Goal: Check status: Check status

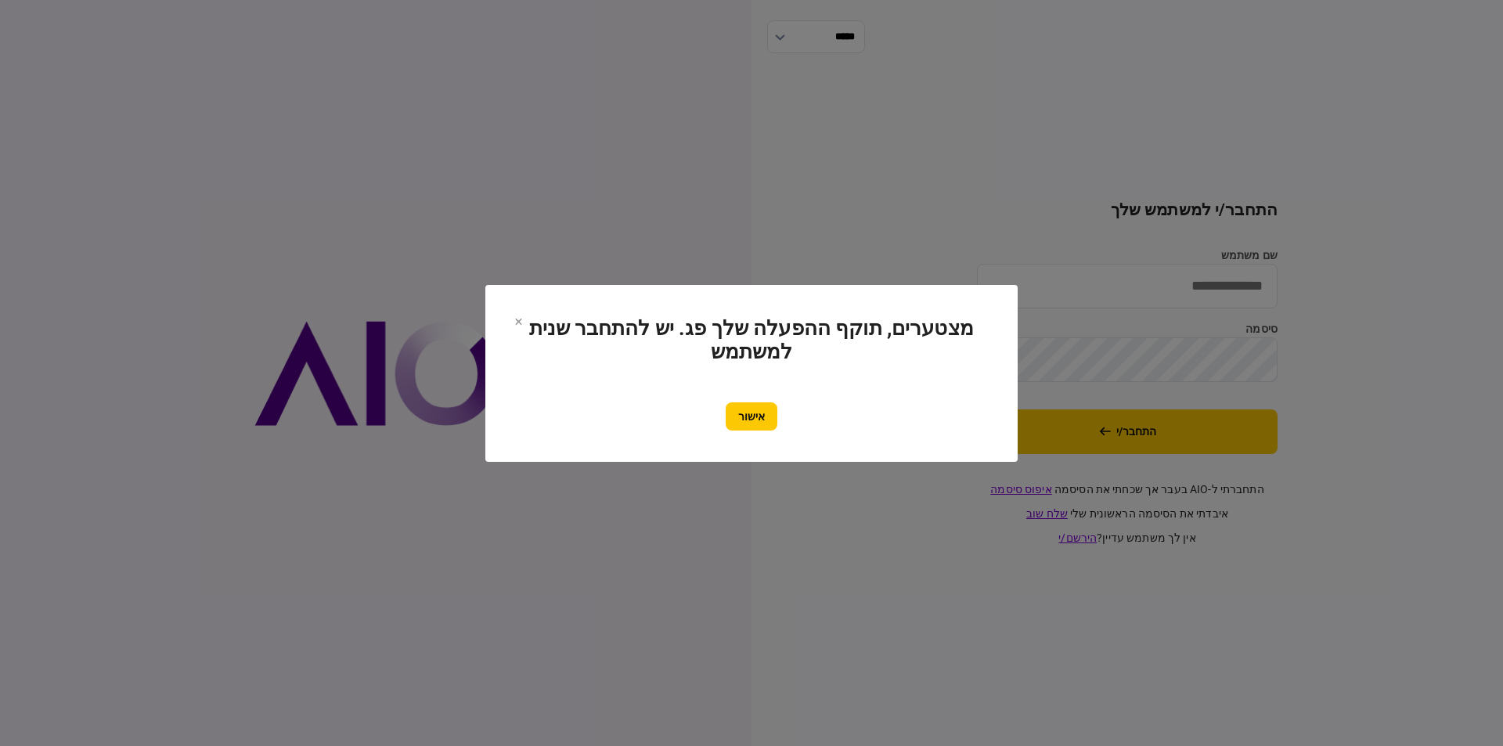
type input "********"
click at [738, 399] on section "מצטערים, תוקף ההפעלה שלך פג. יש להתחבר שנית למשתמש אישור" at bounding box center [752, 373] width 470 height 114
click at [745, 410] on button "אישור" at bounding box center [752, 416] width 52 height 28
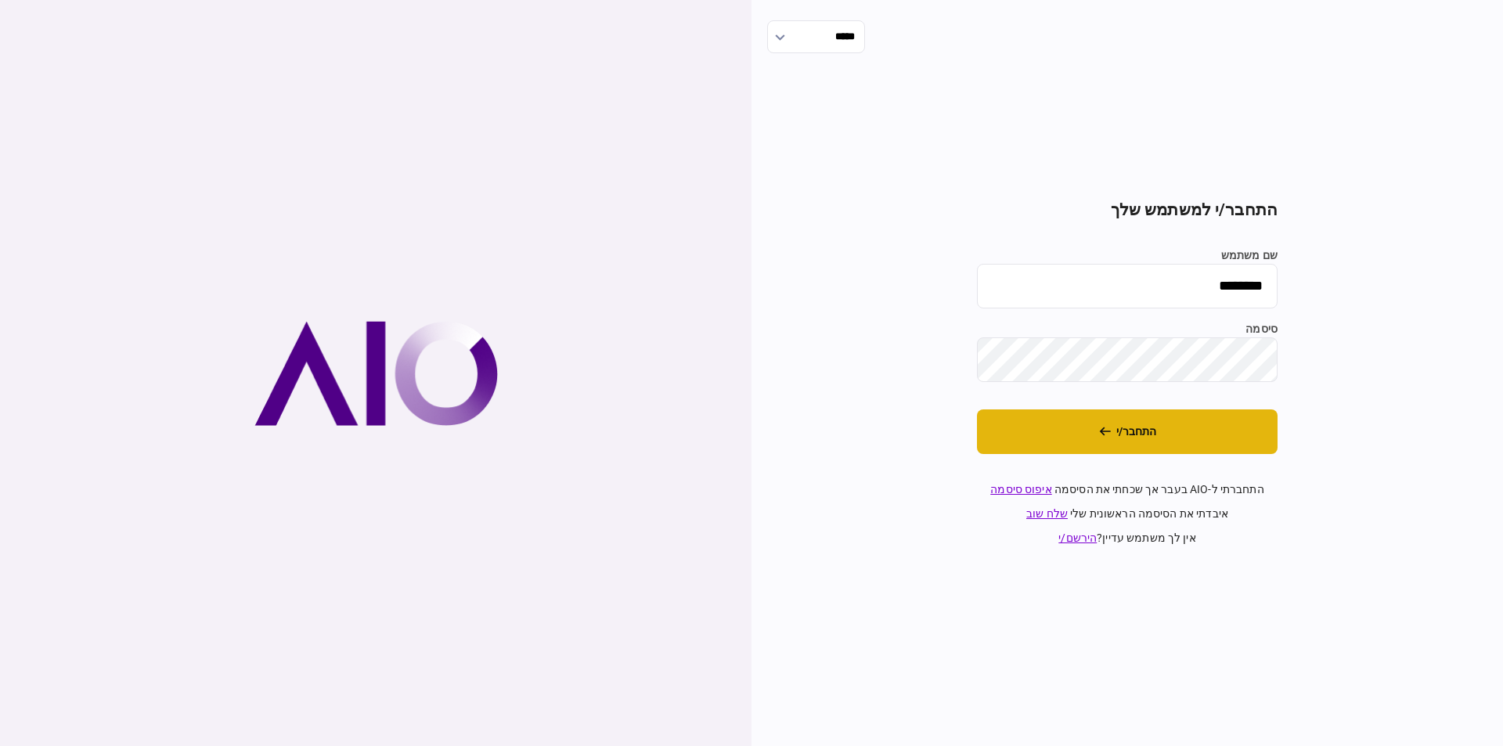
click at [1071, 431] on button "התחבר/י" at bounding box center [1127, 432] width 301 height 45
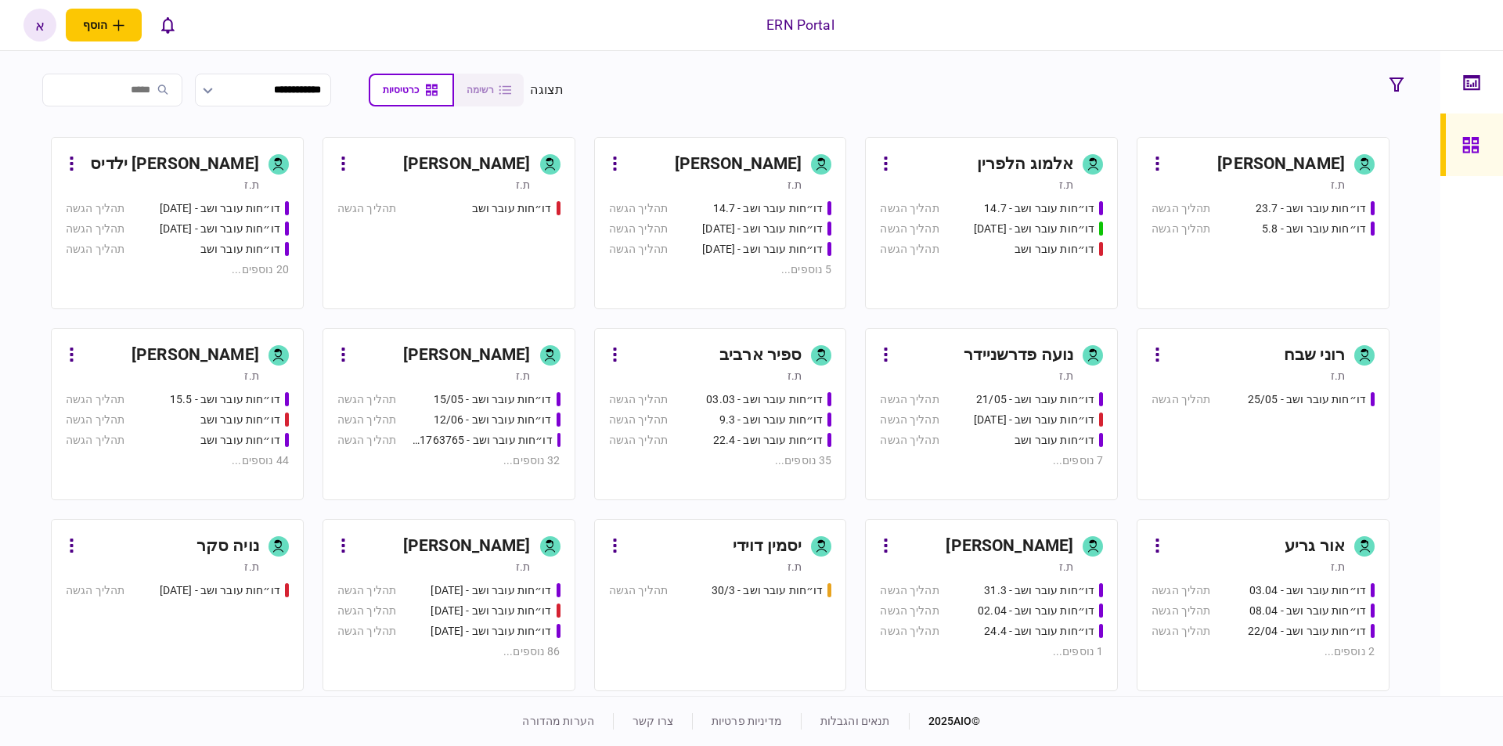
click at [670, 161] on div "[PERSON_NAME]" at bounding box center [714, 164] width 175 height 25
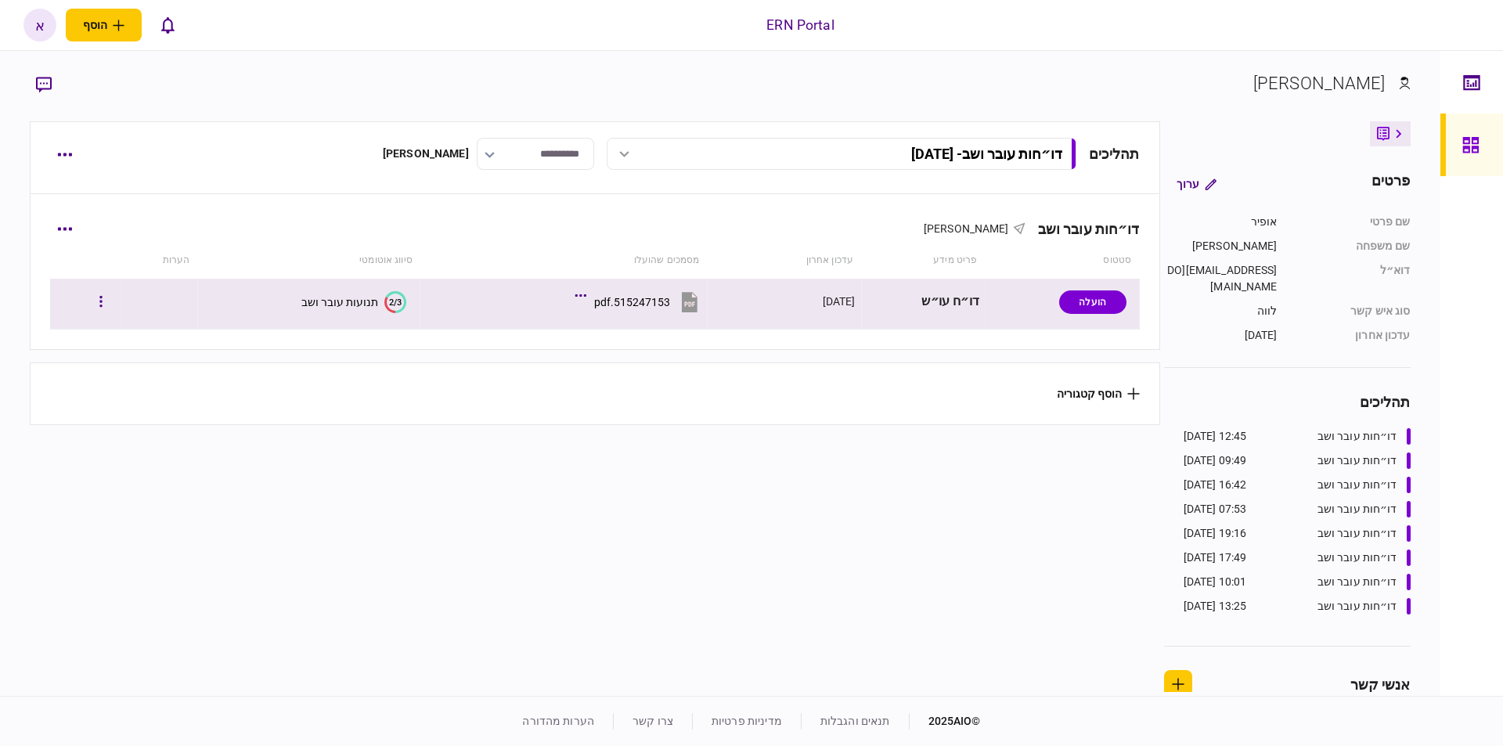
click at [394, 302] on text "2/3" at bounding box center [395, 302] width 13 height 10
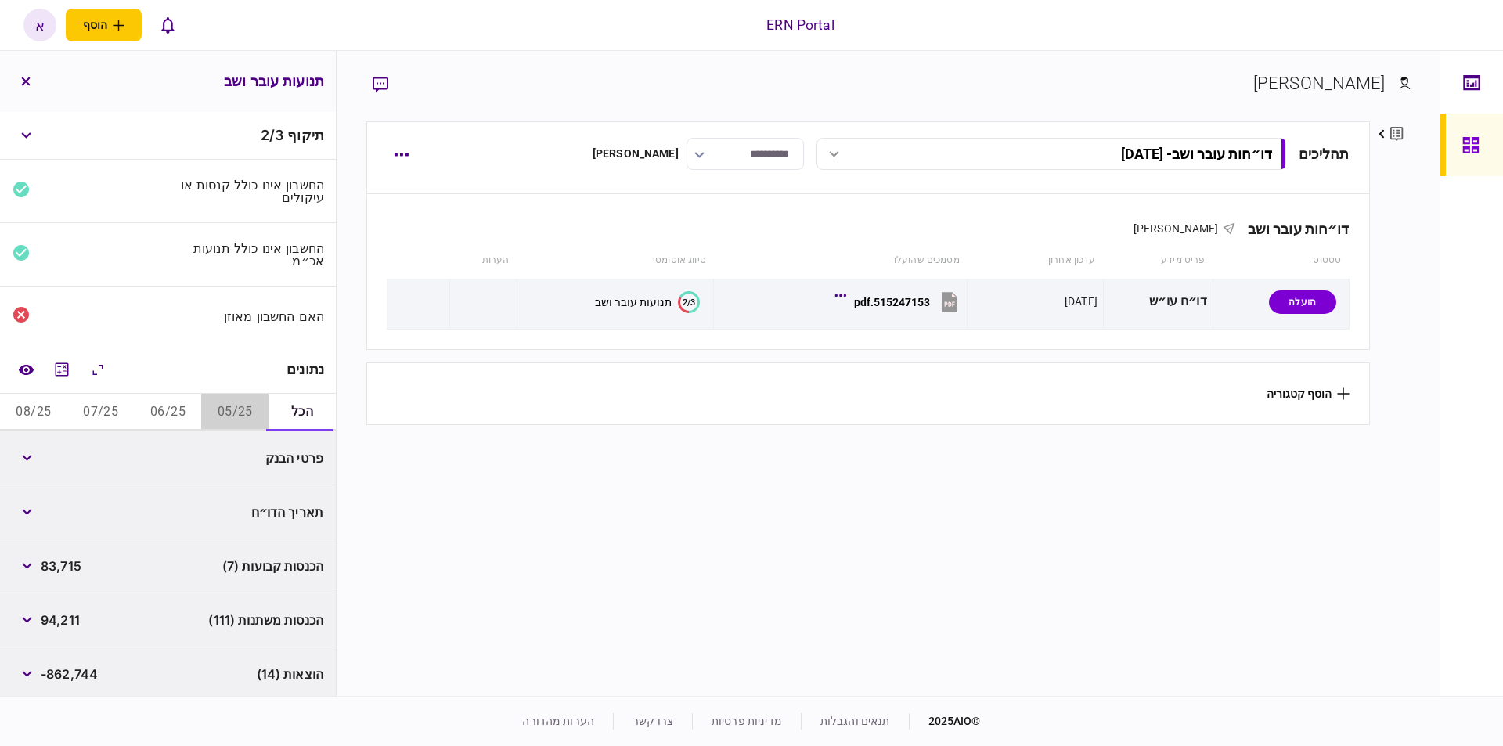
click at [262, 410] on button "05/25" at bounding box center [234, 413] width 67 height 38
click at [163, 502] on div "הכנסות משתנות (3) 20,940" at bounding box center [168, 512] width 336 height 54
drag, startPoint x: 167, startPoint y: 516, endPoint x: 134, endPoint y: 512, distance: 33.1
click at [166, 516] on div "הכנסות משתנות (3) 20,940" at bounding box center [168, 512] width 336 height 54
click at [26, 511] on icon "button" at bounding box center [26, 512] width 9 height 6
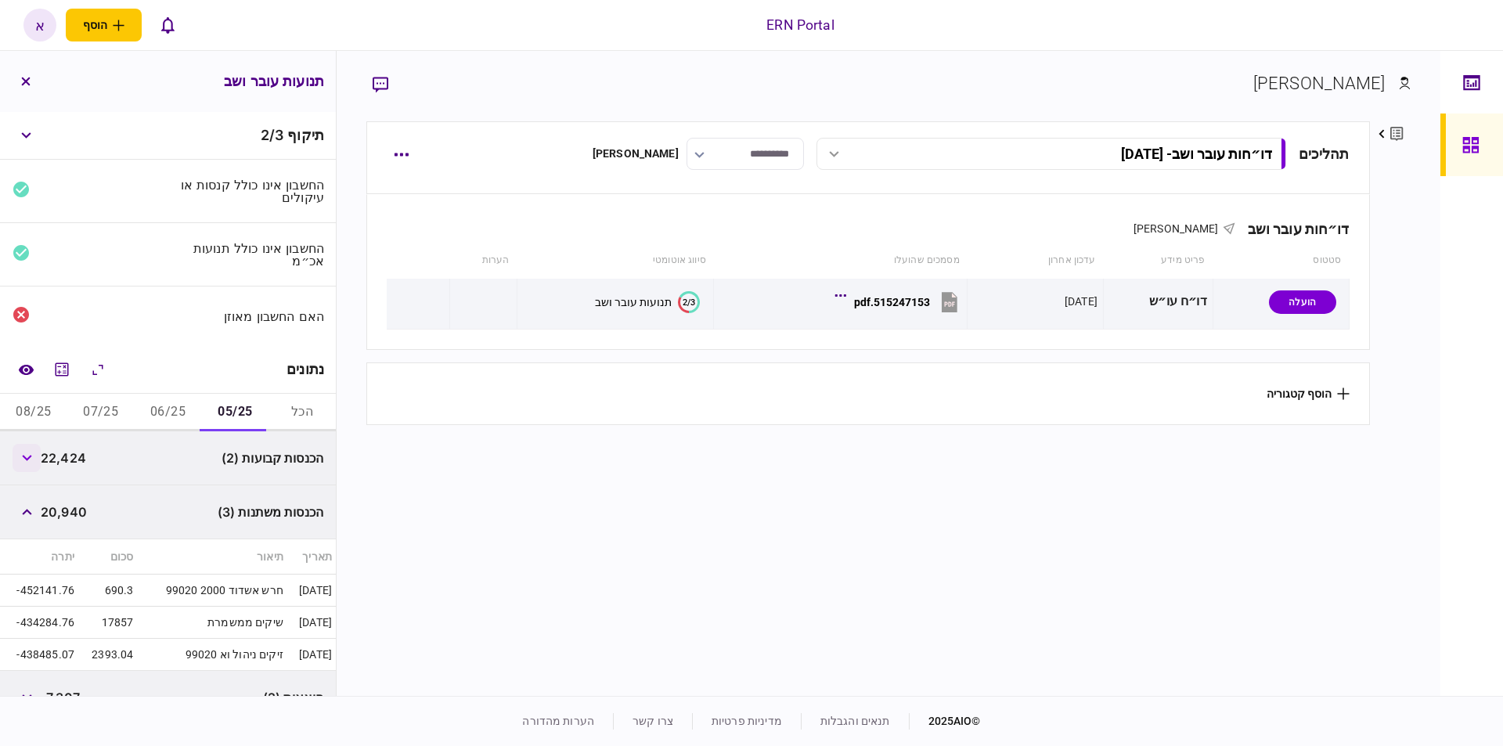
click at [29, 462] on button "button" at bounding box center [27, 458] width 28 height 28
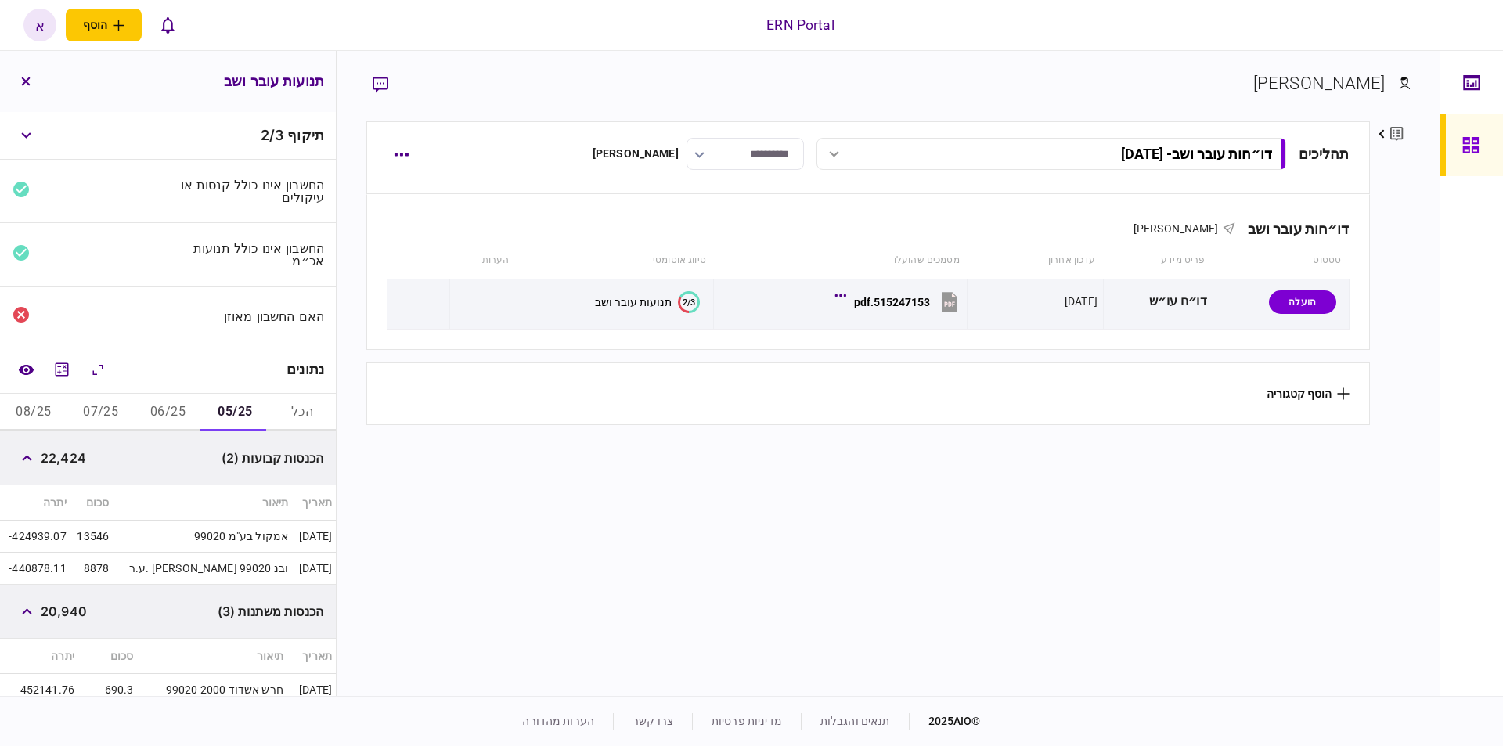
scroll to position [235, 0]
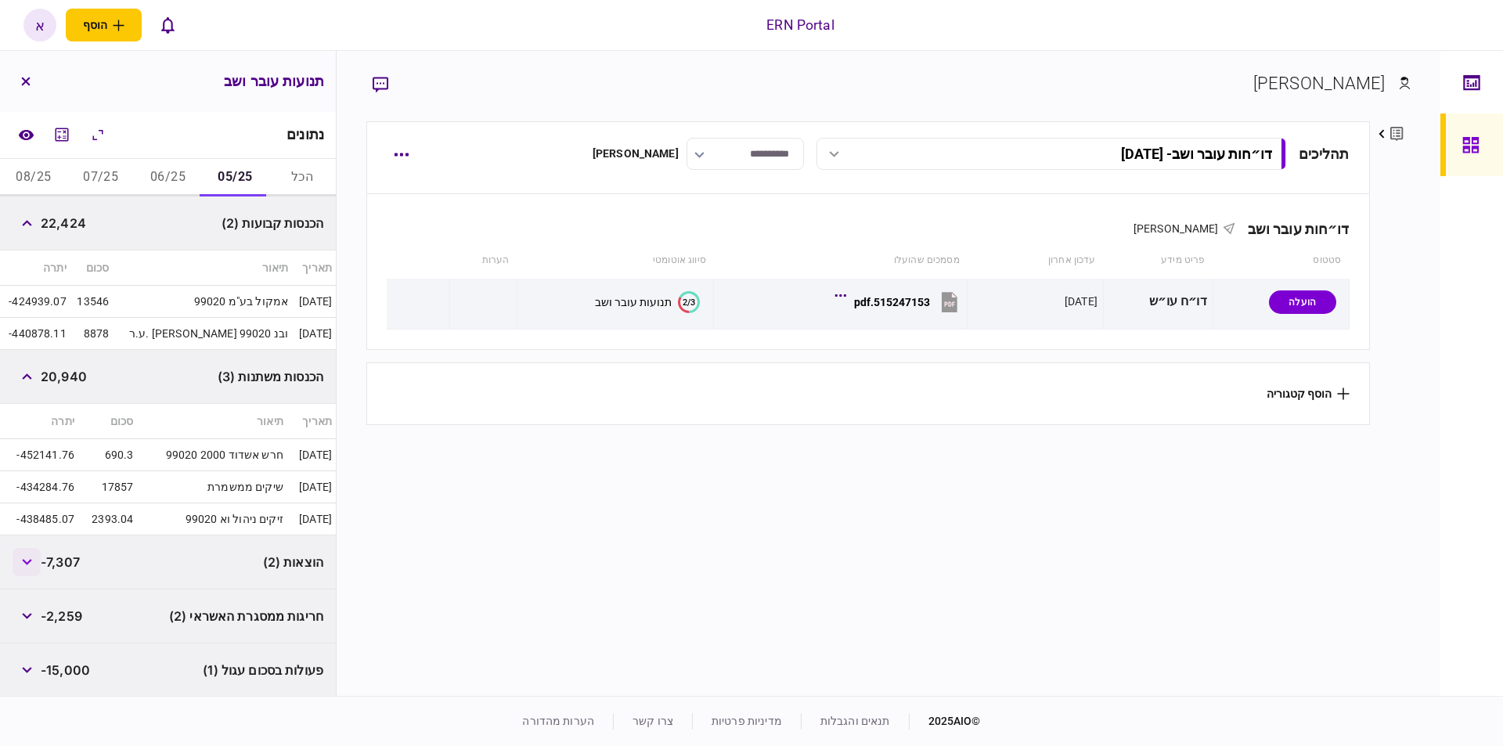
click at [36, 565] on button "button" at bounding box center [27, 562] width 28 height 28
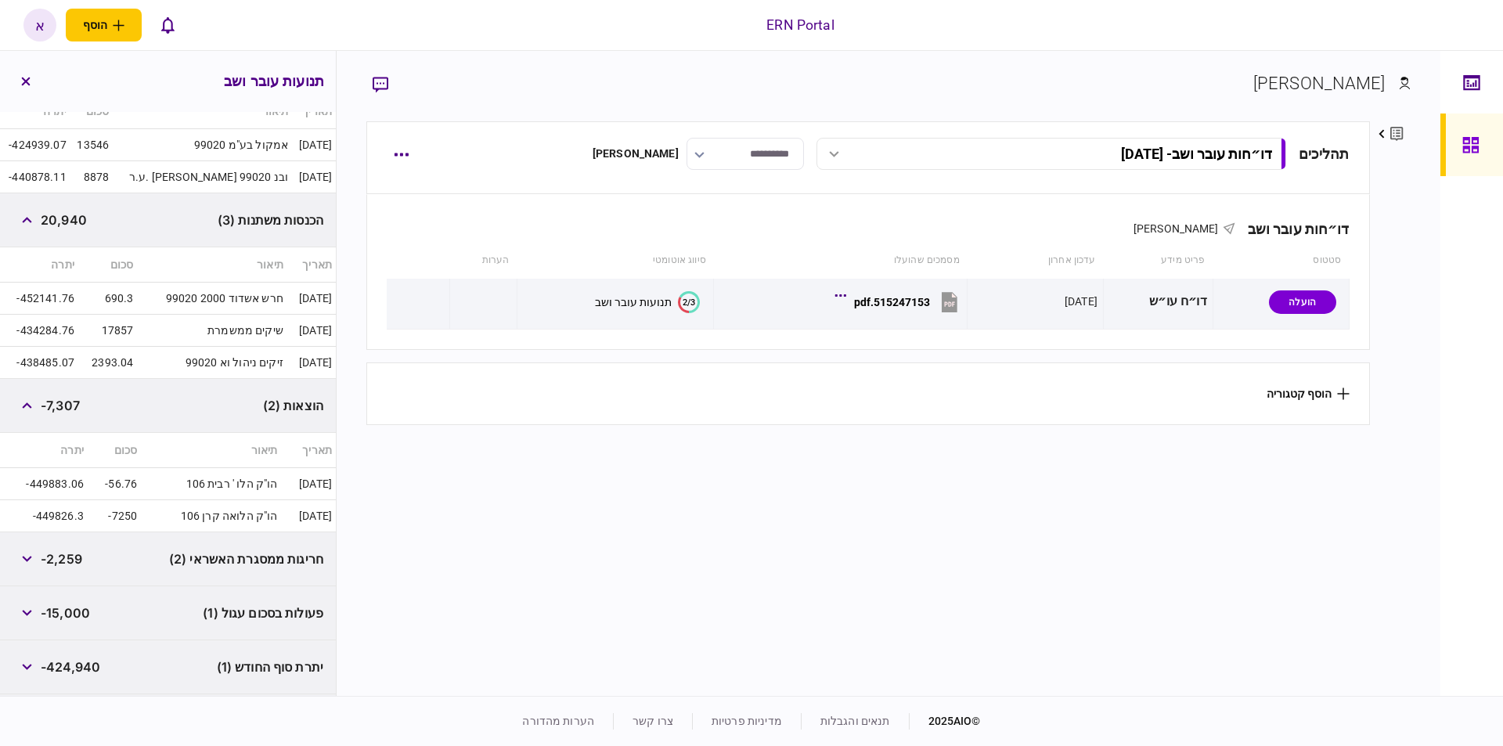
scroll to position [444, 0]
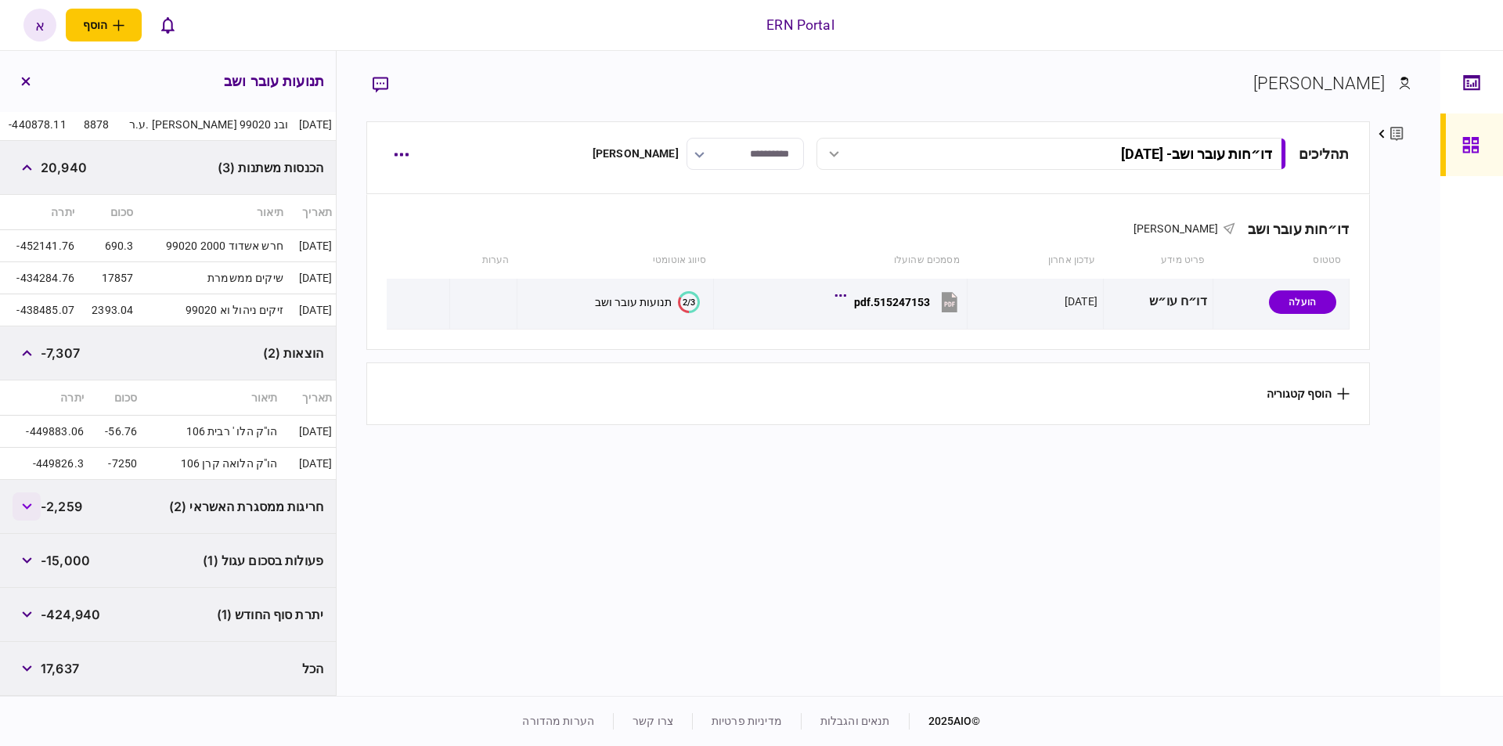
click at [26, 503] on icon "button" at bounding box center [27, 506] width 10 height 6
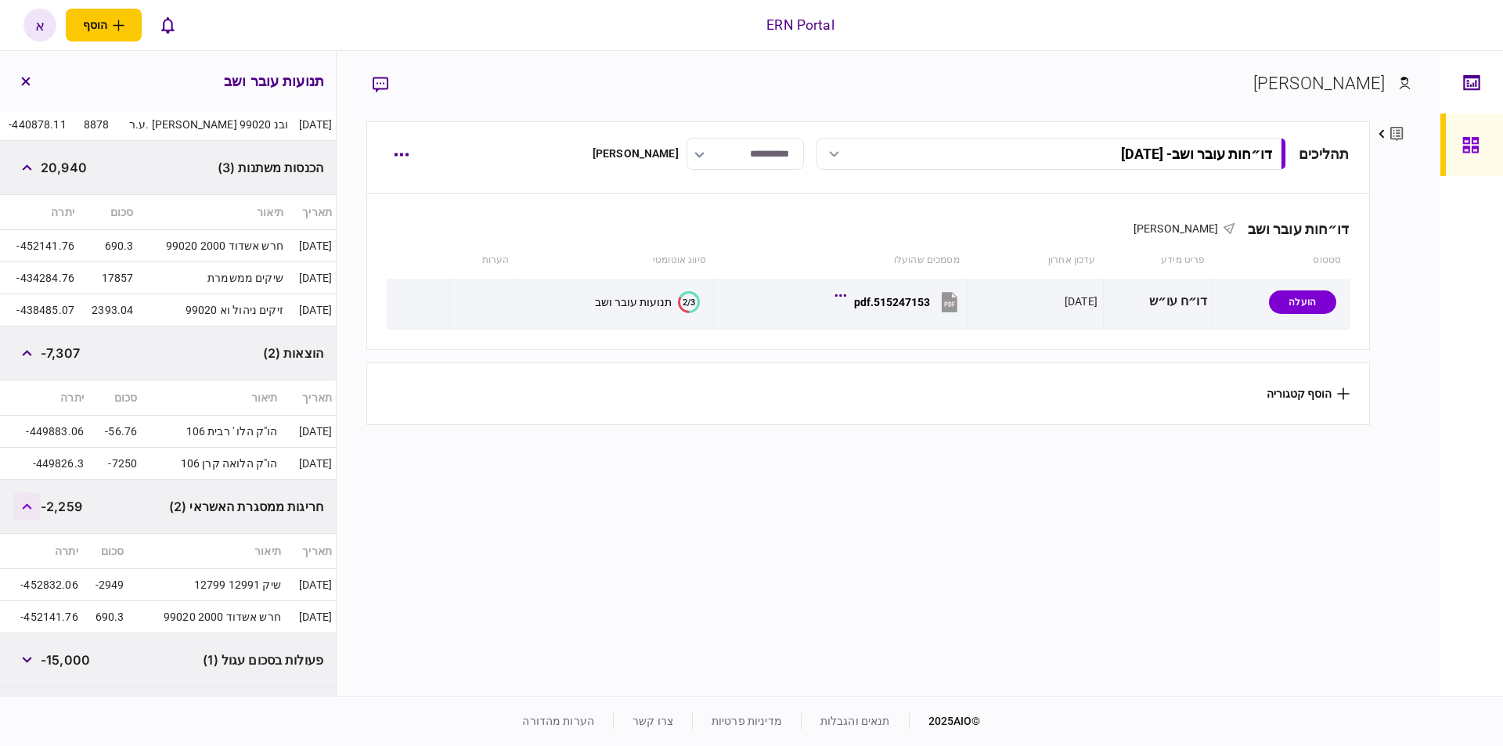
click at [26, 503] on icon "button" at bounding box center [27, 506] width 10 height 6
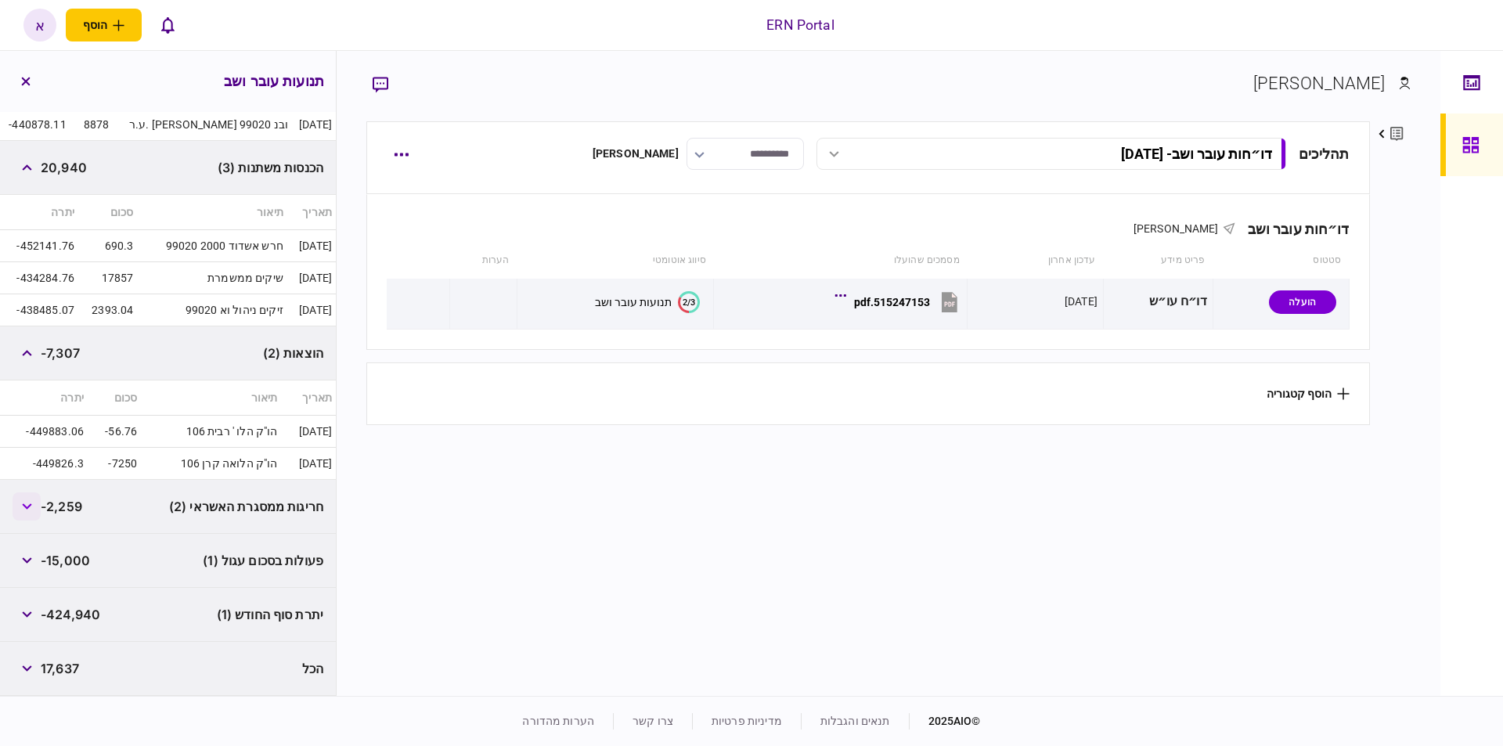
click at [26, 503] on icon "button" at bounding box center [27, 506] width 10 height 6
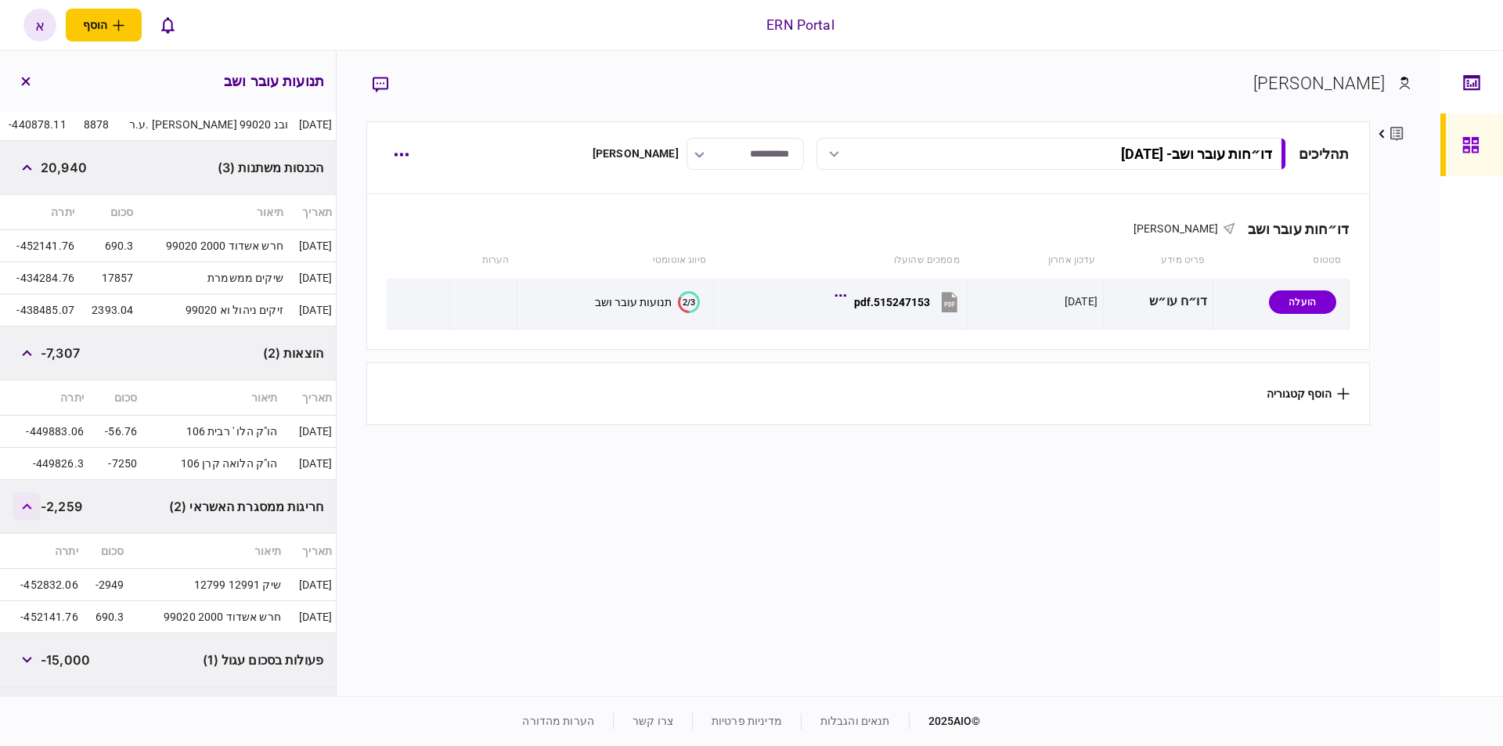
click at [26, 503] on icon "button" at bounding box center [27, 506] width 10 height 6
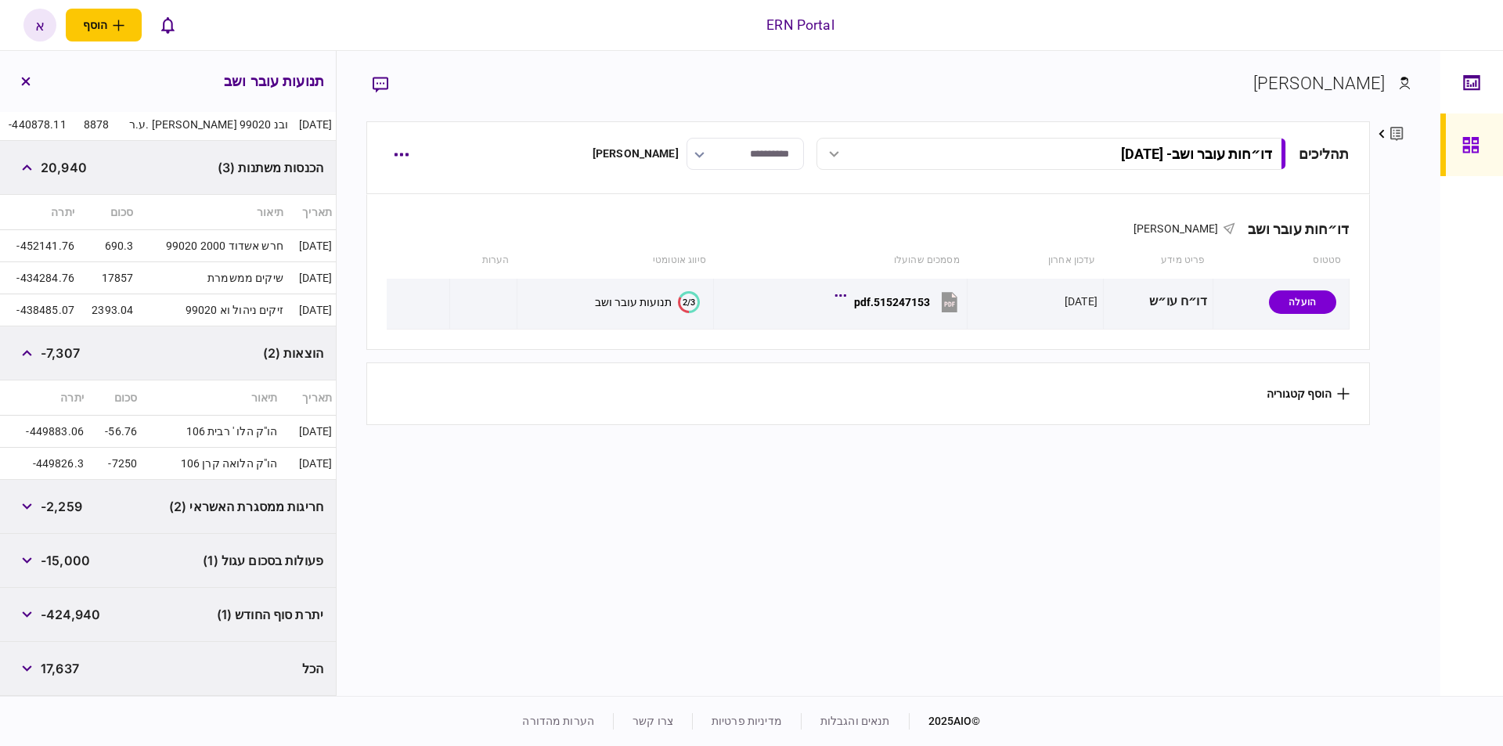
click at [217, 78] on div "תנועות עובר ושב" at bounding box center [168, 81] width 336 height 61
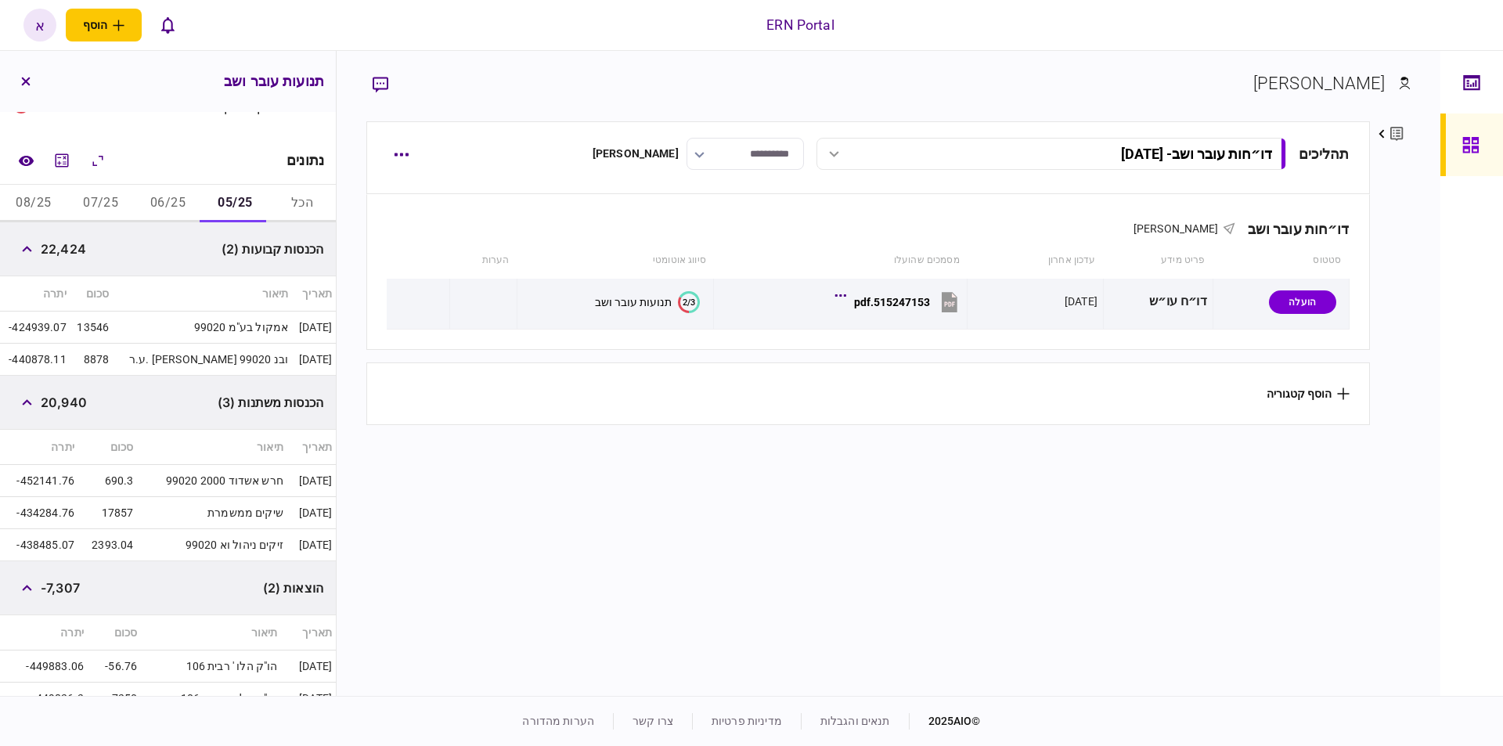
click at [179, 203] on button "06/25" at bounding box center [168, 204] width 67 height 38
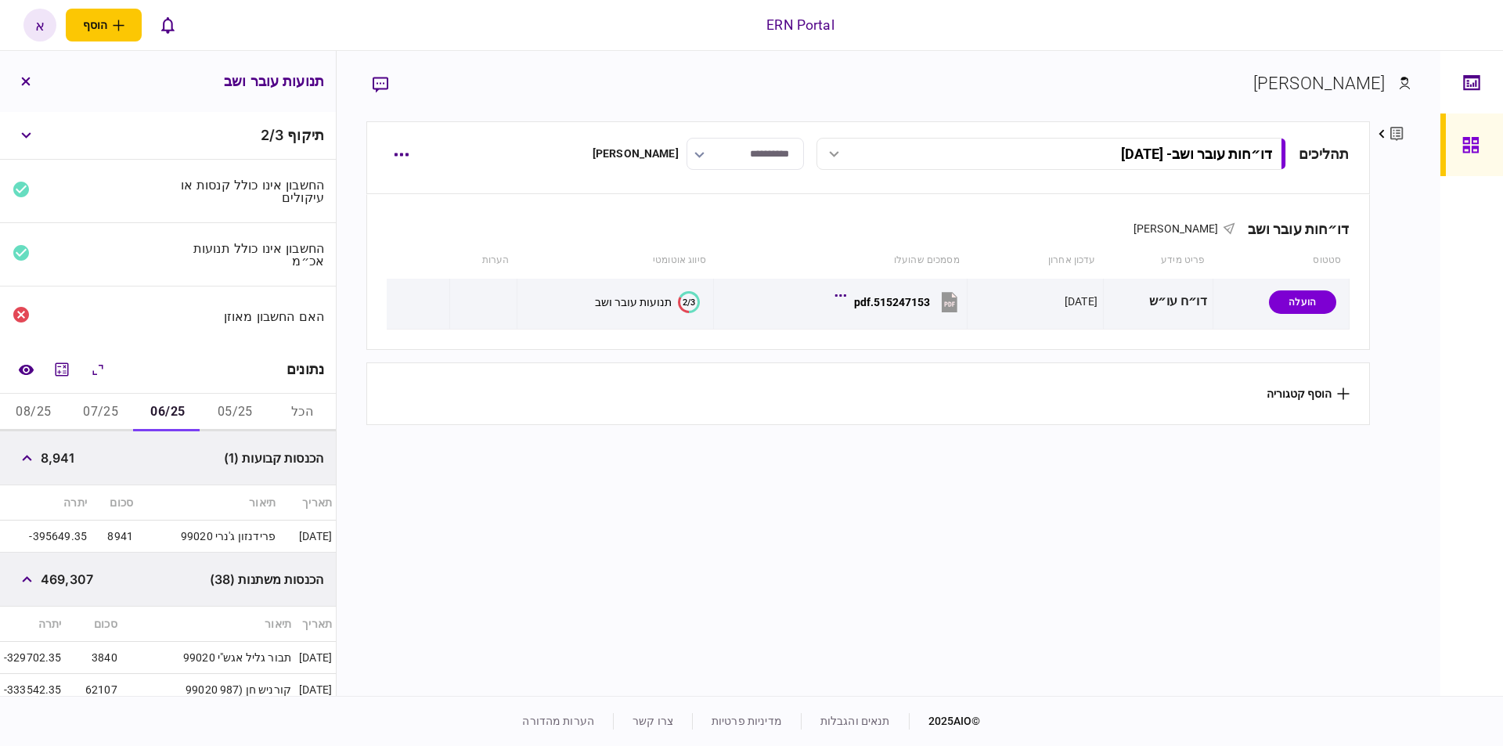
scroll to position [157, 0]
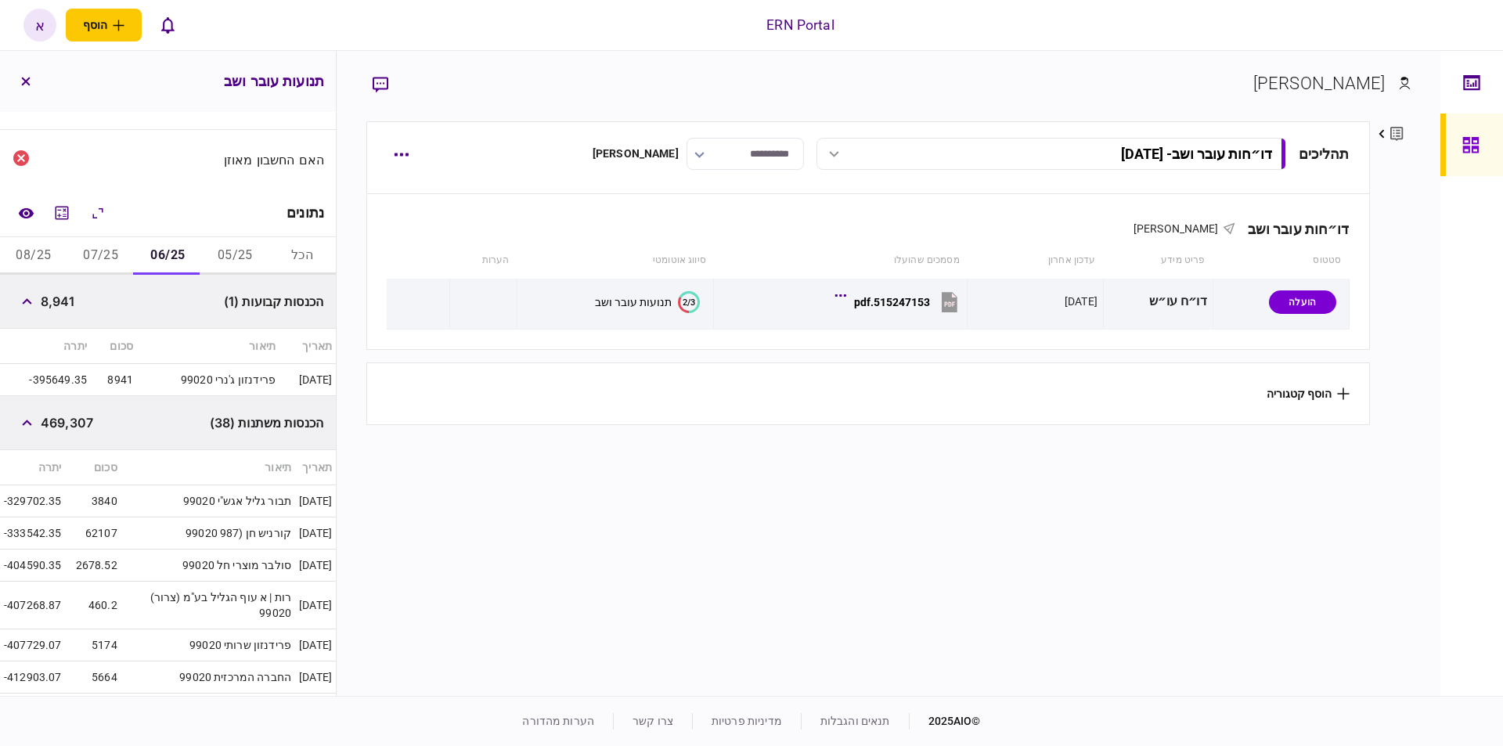
drag, startPoint x: 27, startPoint y: 429, endPoint x: 30, endPoint y: 383, distance: 46.3
click at [27, 428] on button "button" at bounding box center [27, 423] width 28 height 28
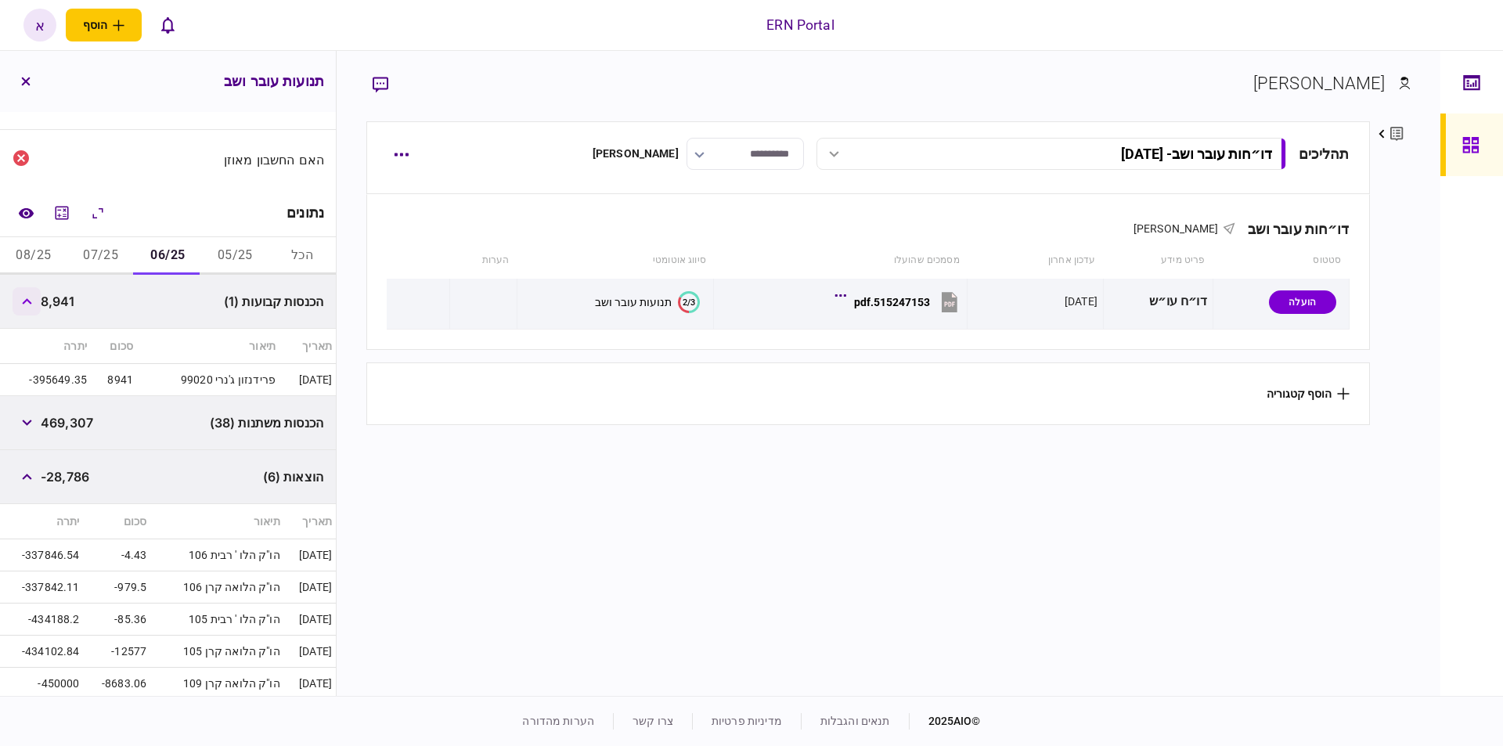
click at [27, 304] on icon "button" at bounding box center [27, 301] width 10 height 6
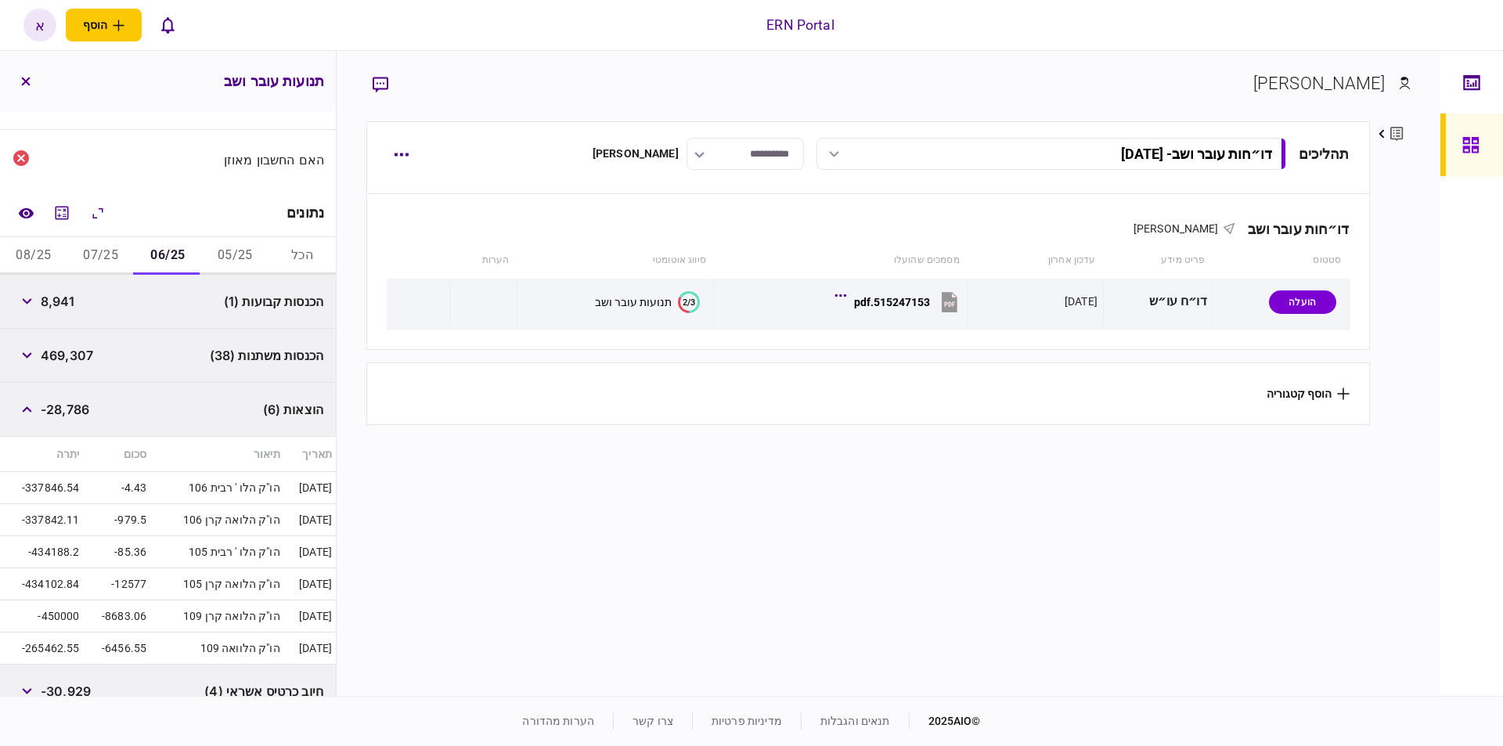
scroll to position [392, 0]
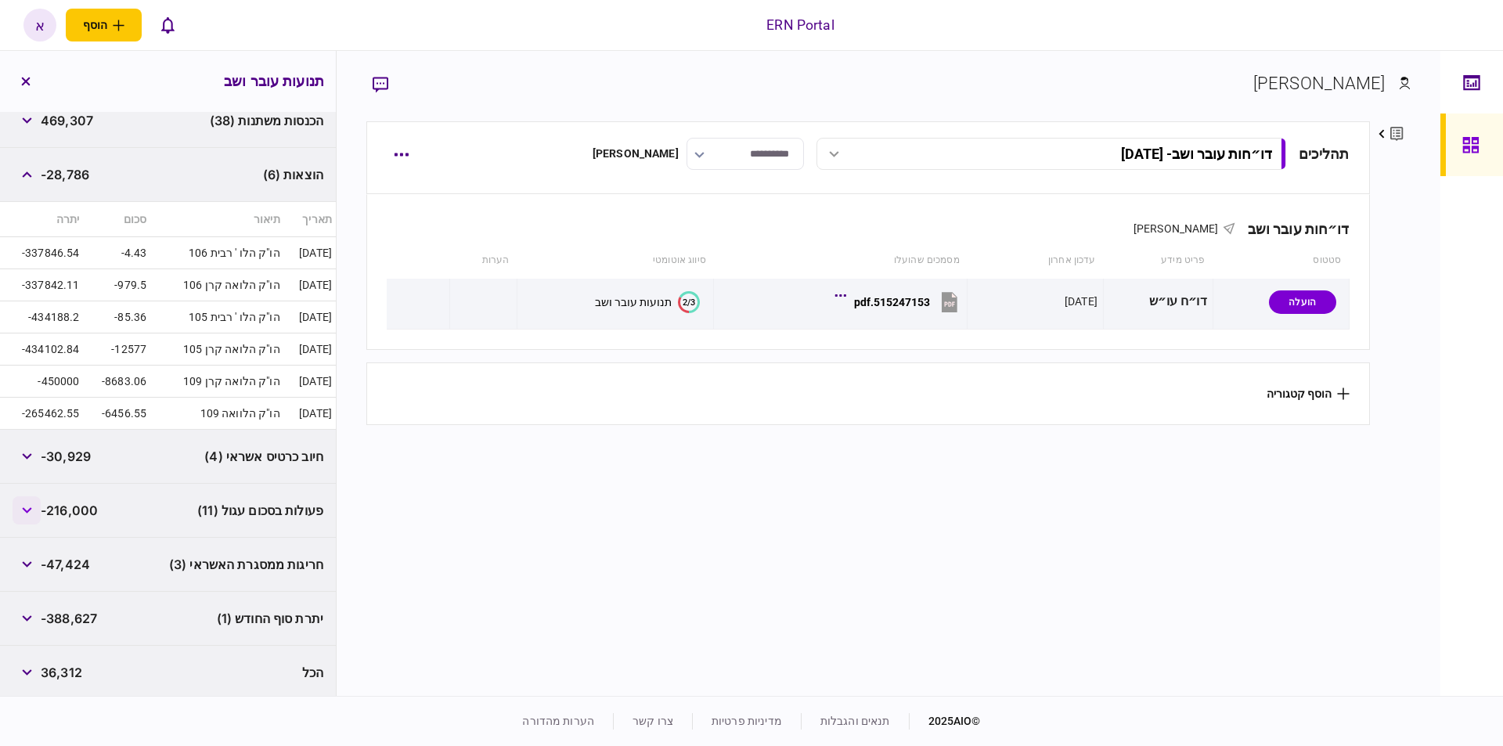
click at [29, 507] on button "button" at bounding box center [27, 510] width 28 height 28
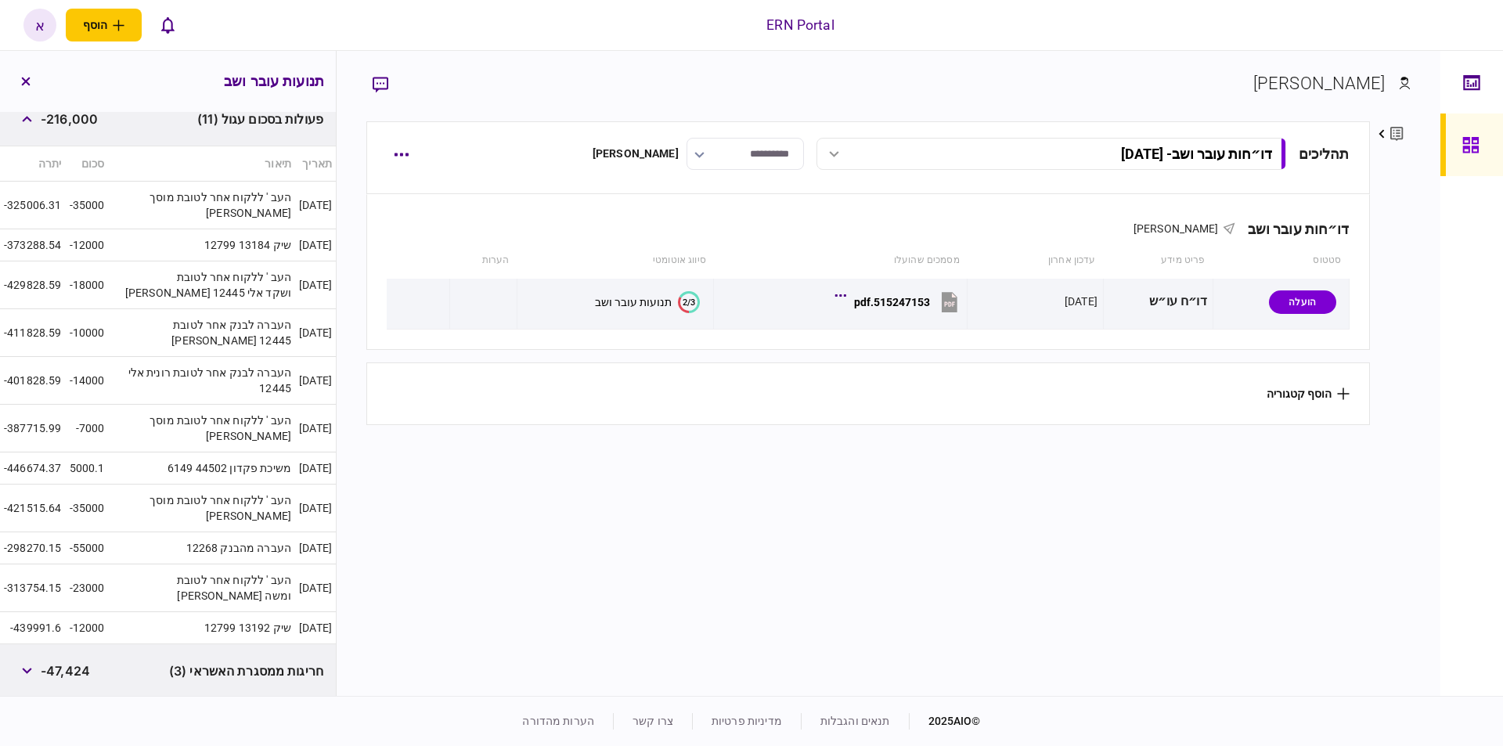
scroll to position [705, 0]
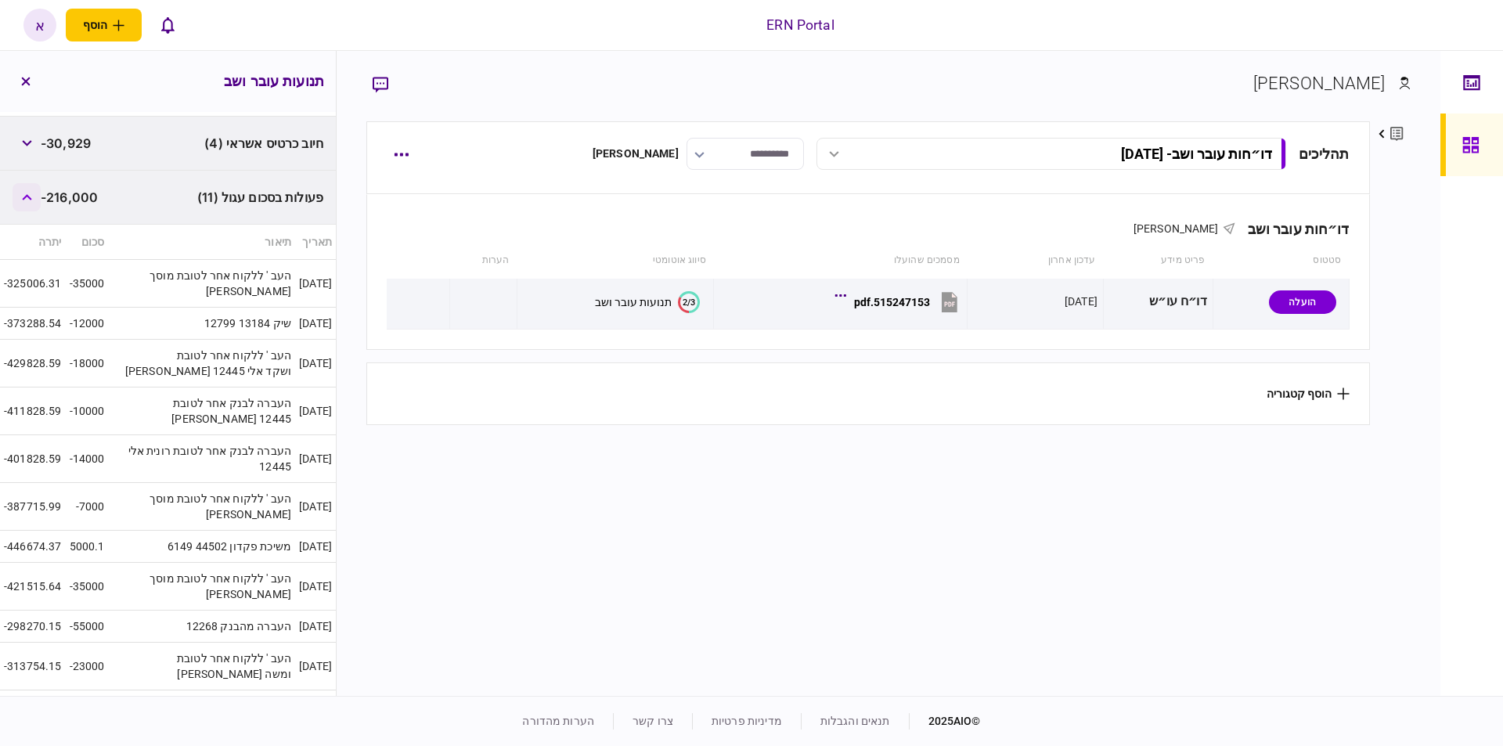
click at [26, 193] on button "button" at bounding box center [27, 197] width 28 height 28
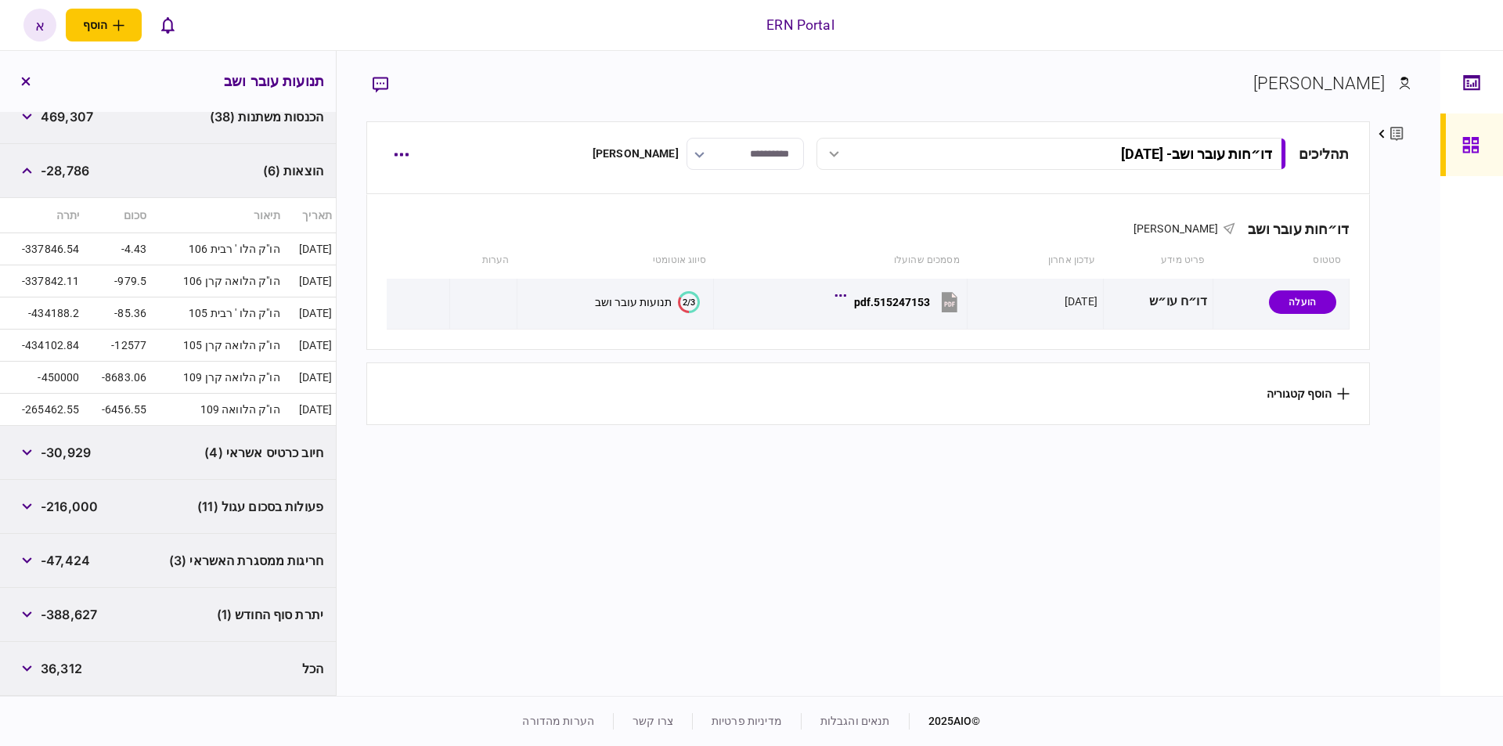
scroll to position [395, 0]
click at [413, 683] on section "**********" at bounding box center [867, 406] width 1003 height 571
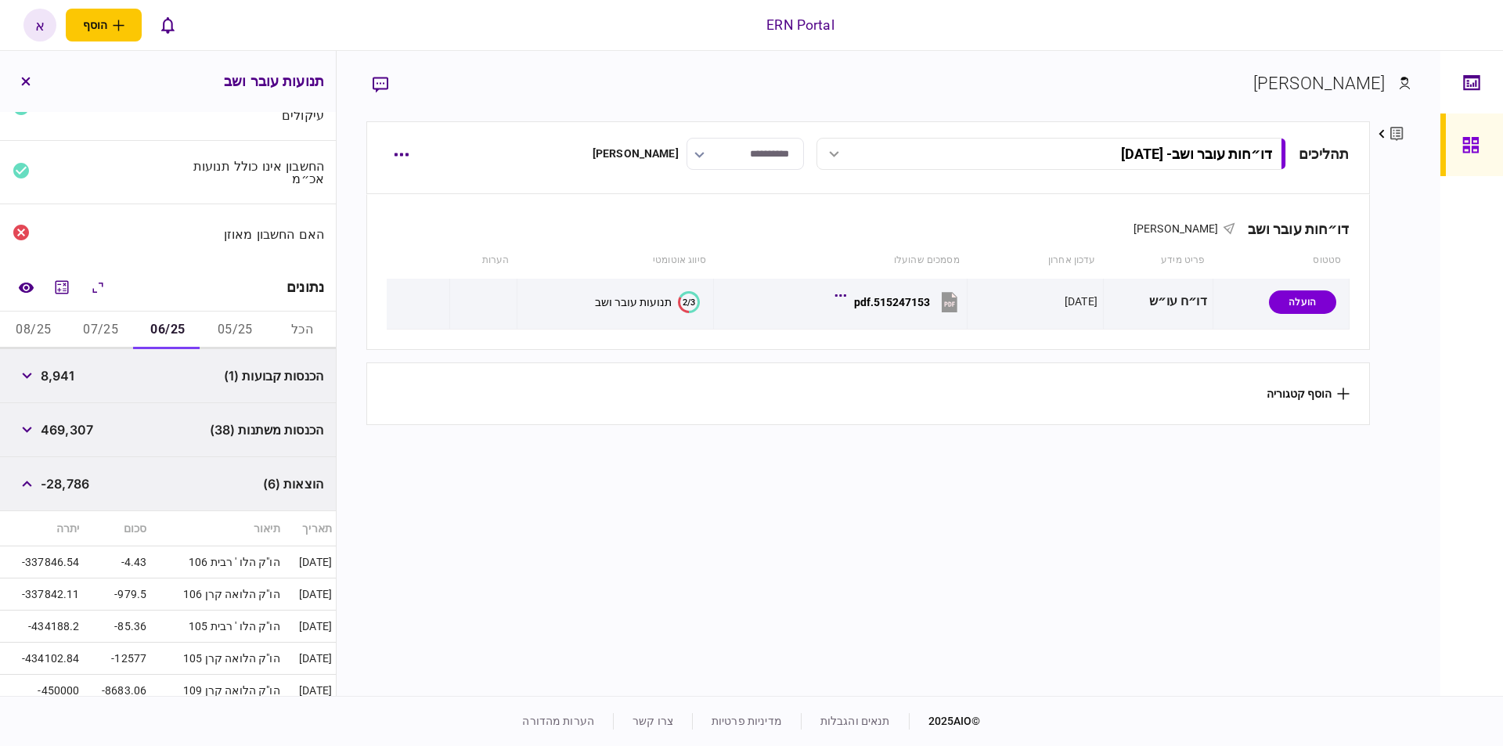
click at [252, 323] on button "05/25" at bounding box center [234, 331] width 67 height 38
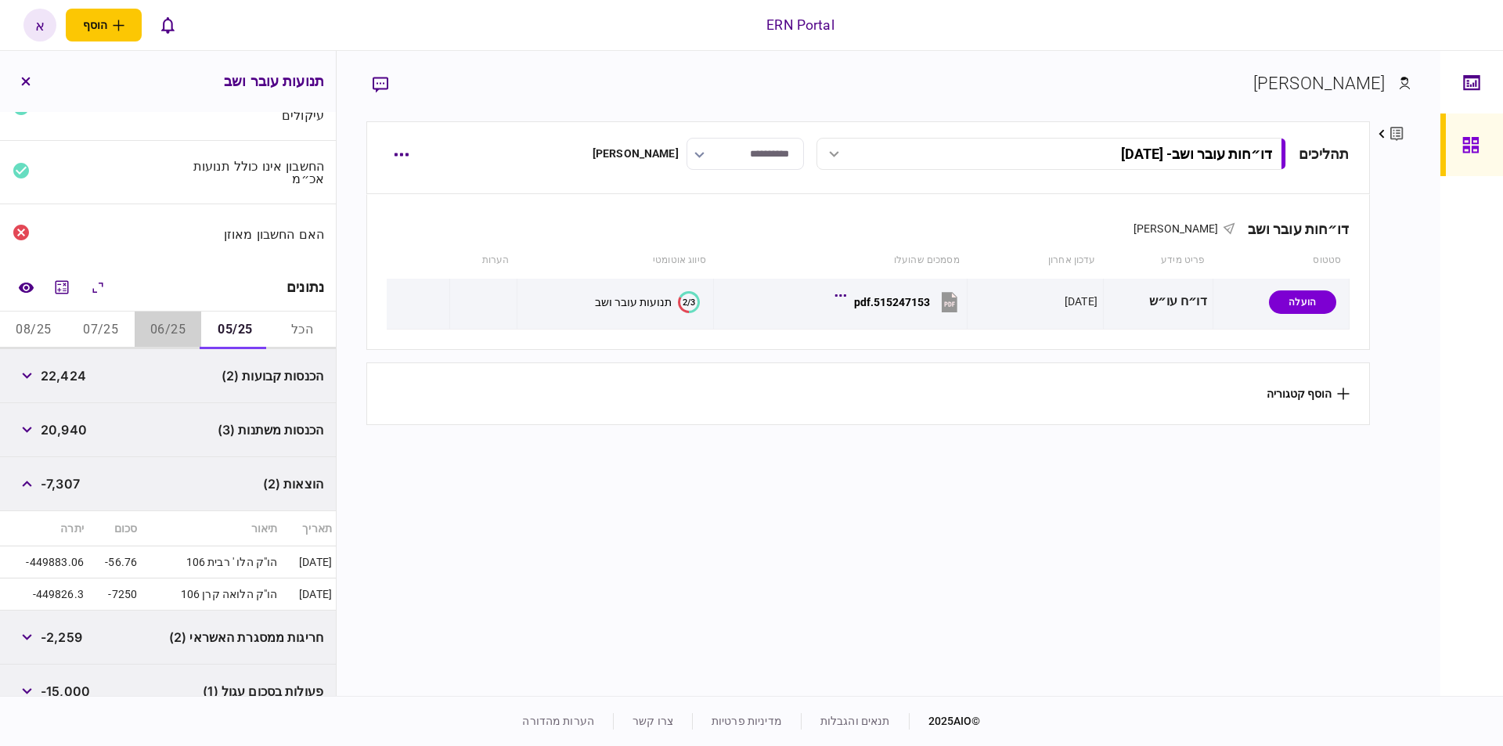
drag, startPoint x: 171, startPoint y: 326, endPoint x: 126, endPoint y: 319, distance: 46.0
click at [171, 325] on button "06/25" at bounding box center [168, 331] width 67 height 38
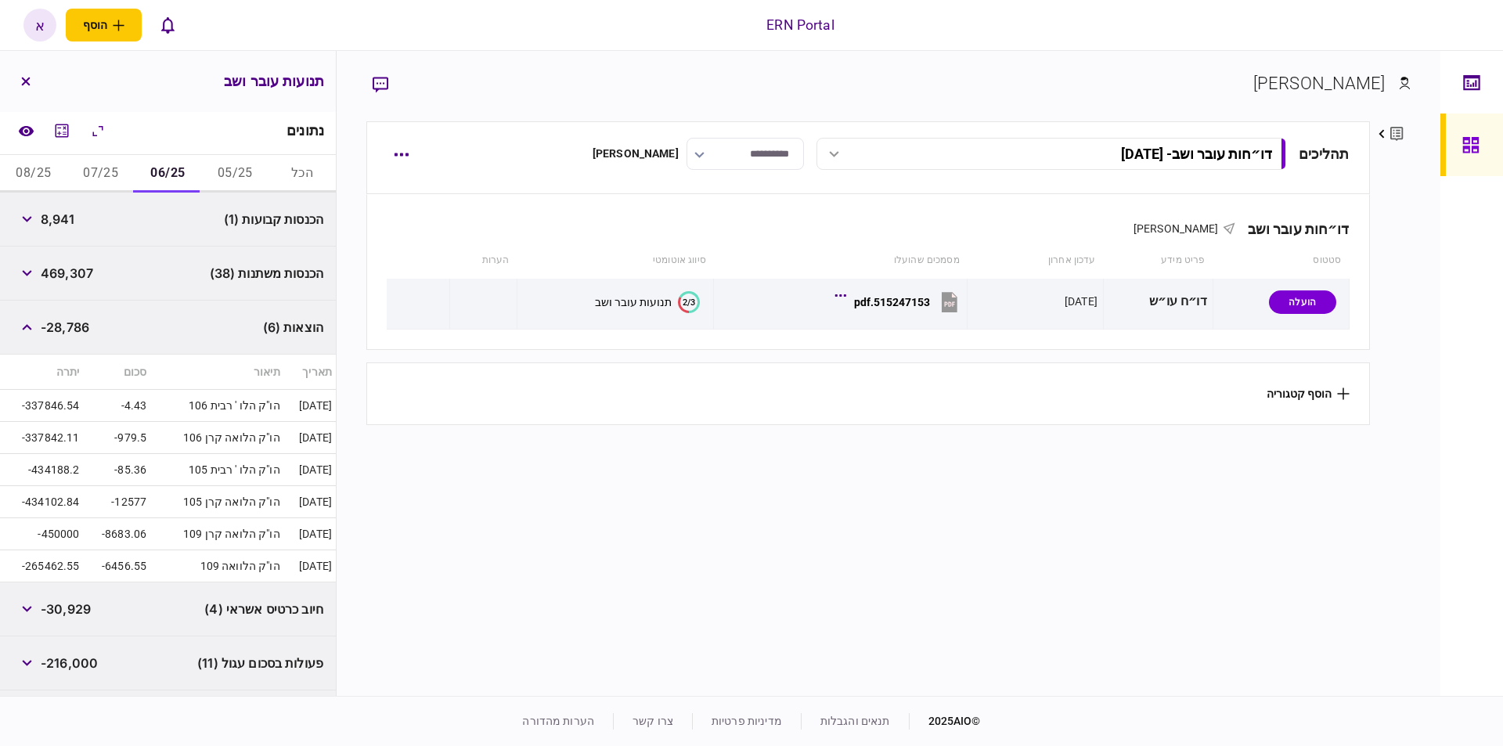
scroll to position [395, 0]
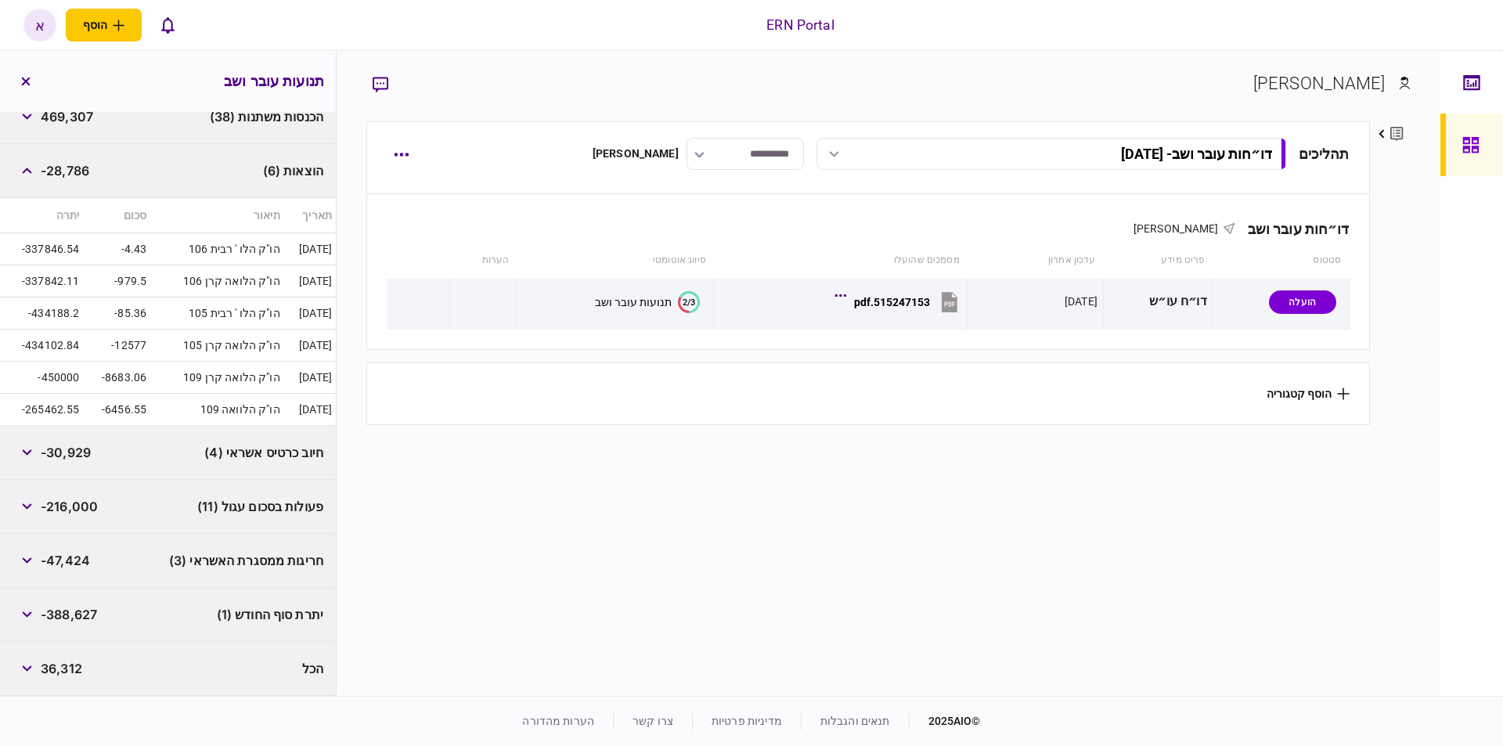
click at [208, 157] on div "הוצאות (6) -28,786" at bounding box center [168, 171] width 336 height 54
click at [30, 561] on icon "button" at bounding box center [26, 561] width 9 height 6
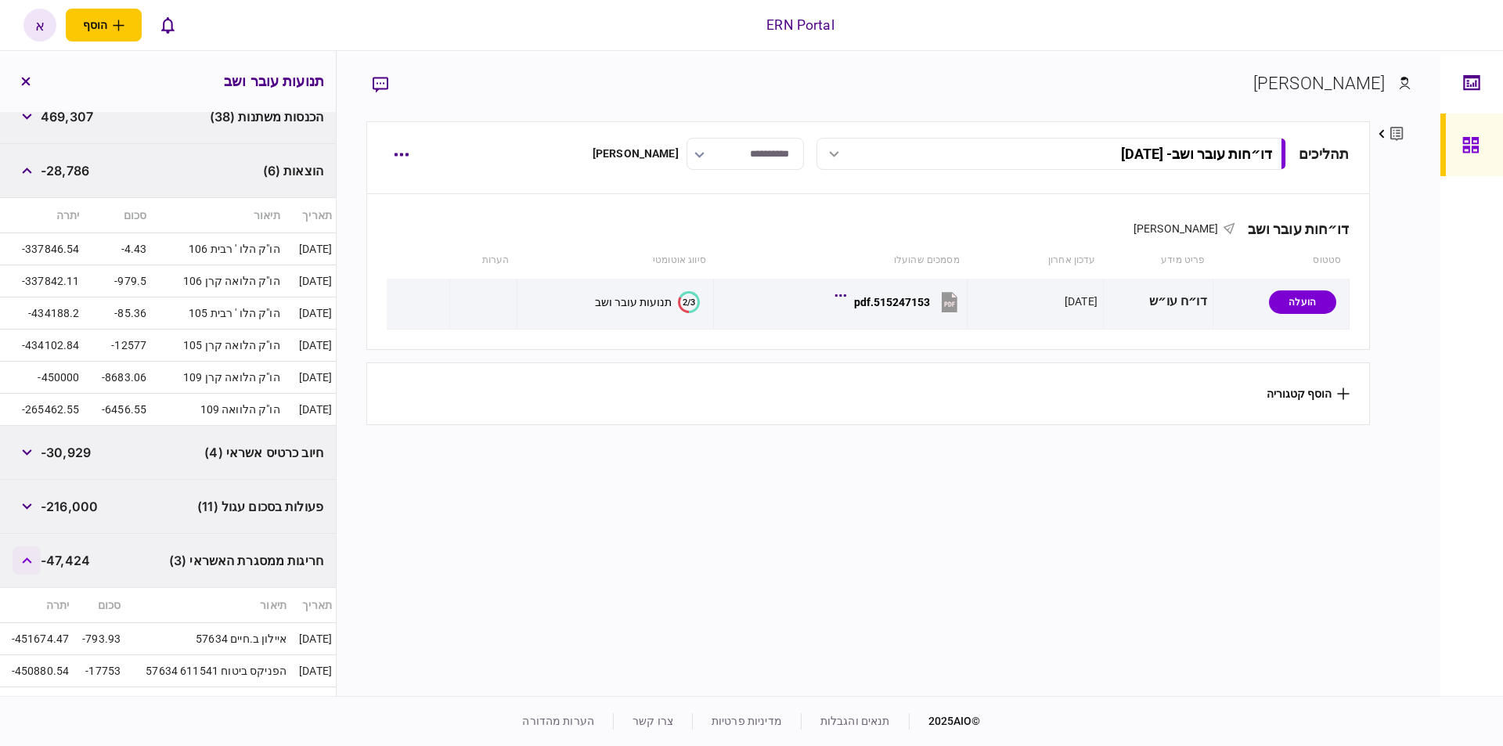
scroll to position [527, 0]
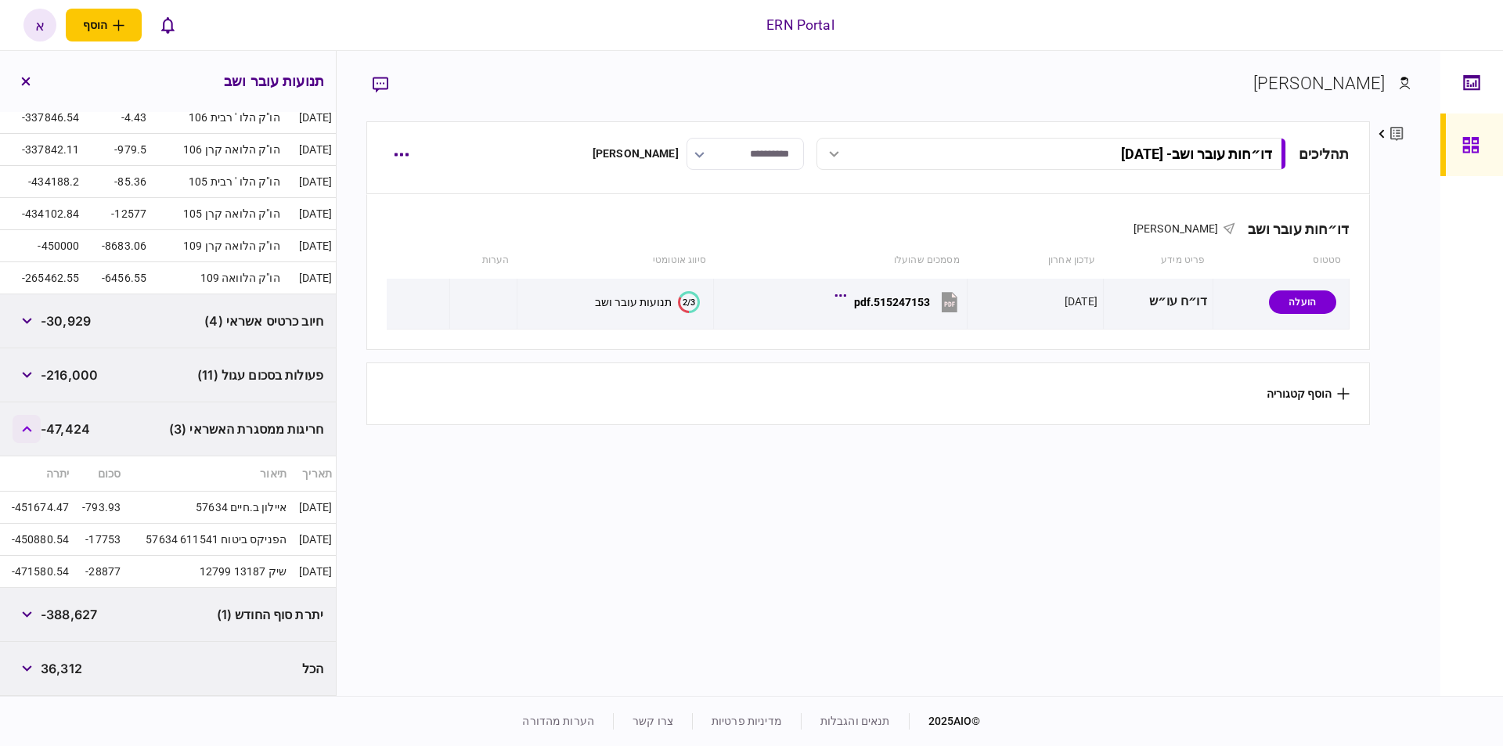
click at [36, 428] on button "button" at bounding box center [27, 429] width 28 height 28
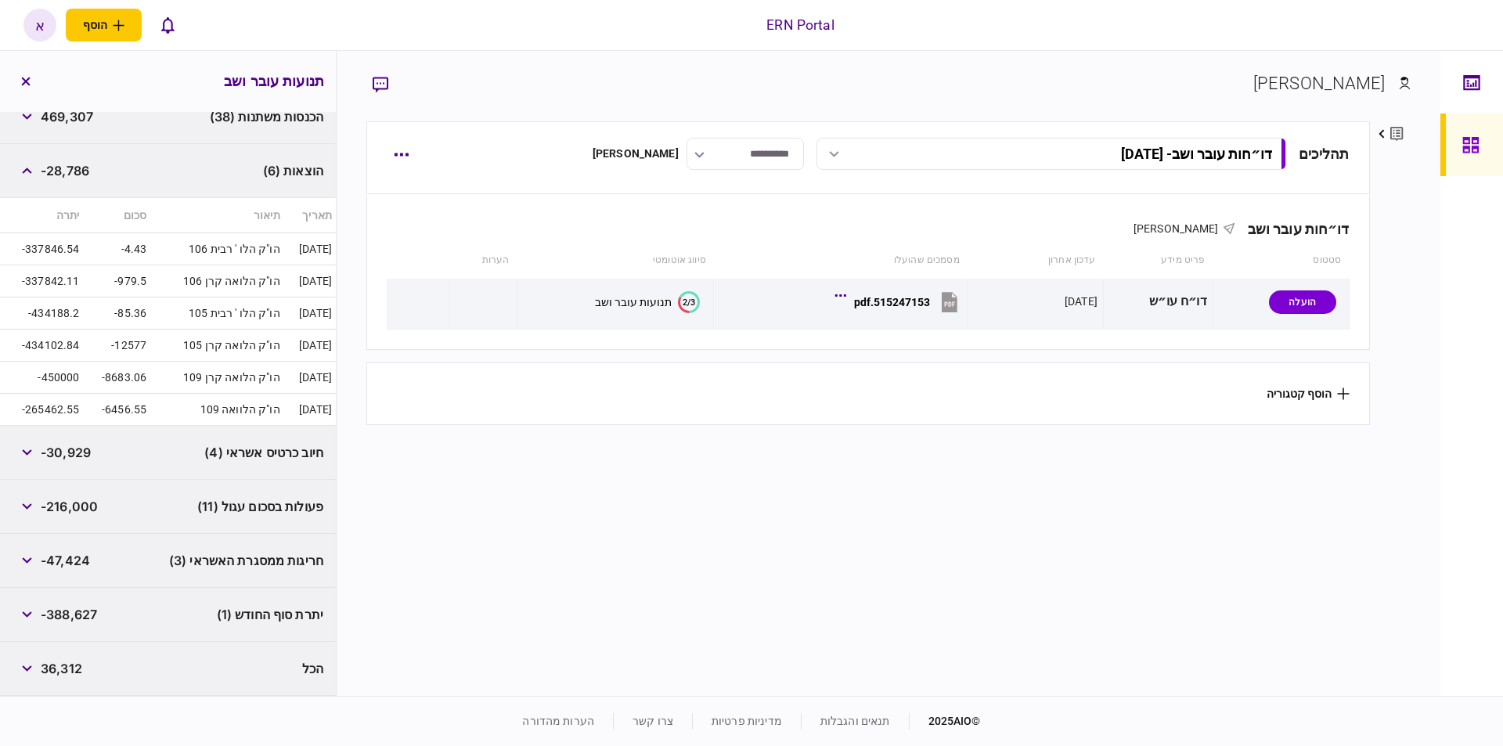
scroll to position [161, 0]
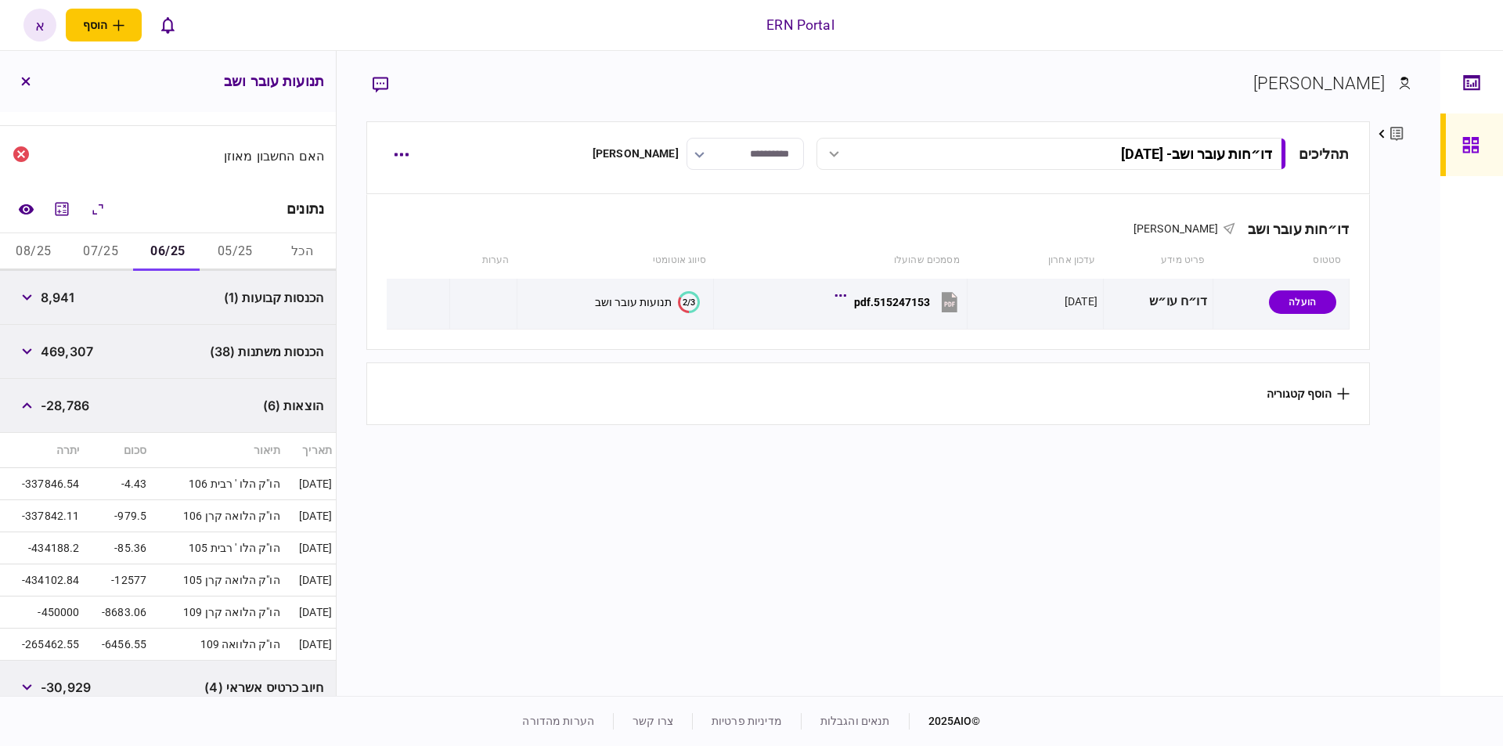
drag, startPoint x: 30, startPoint y: 403, endPoint x: 45, endPoint y: 371, distance: 35.4
click at [30, 399] on button "button" at bounding box center [27, 406] width 28 height 28
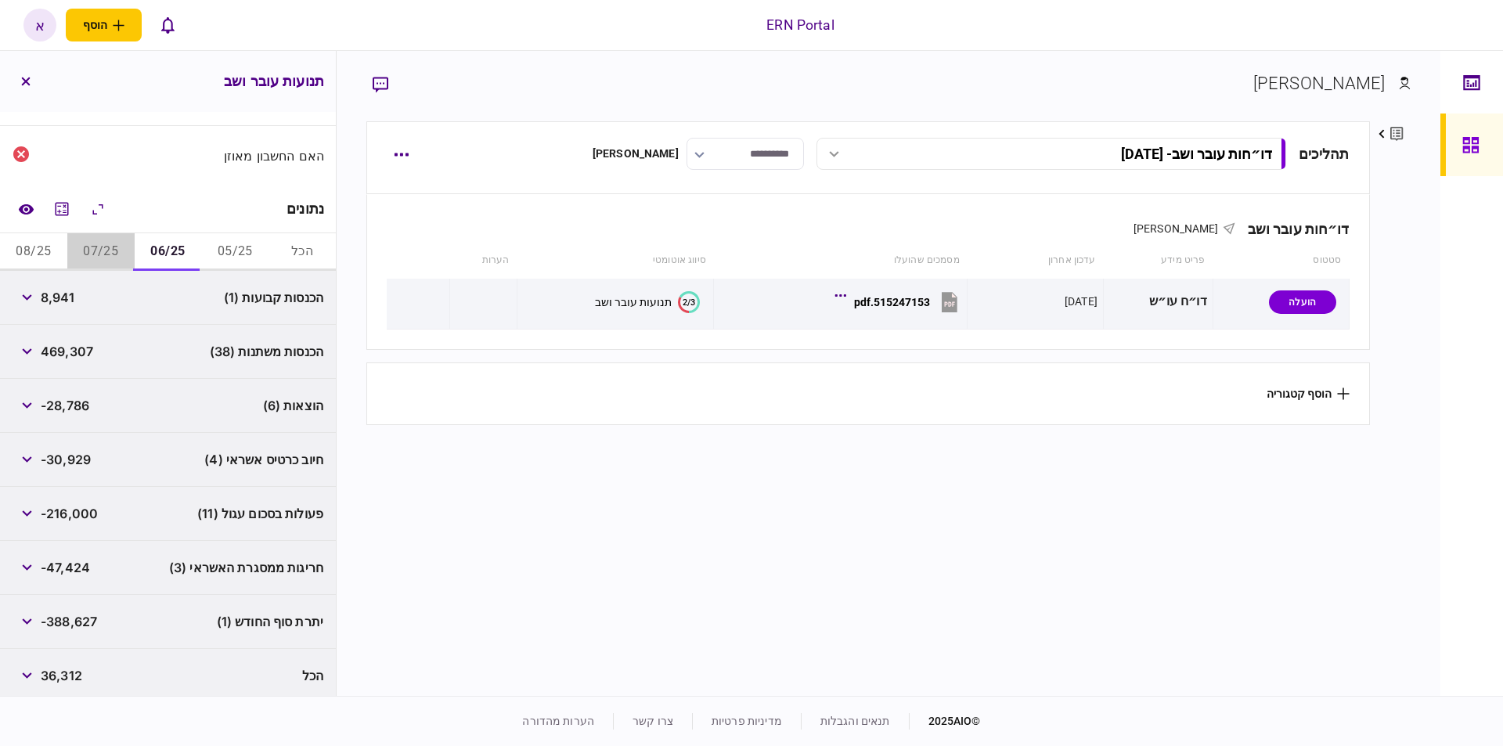
click at [110, 247] on button "07/25" at bounding box center [100, 252] width 67 height 38
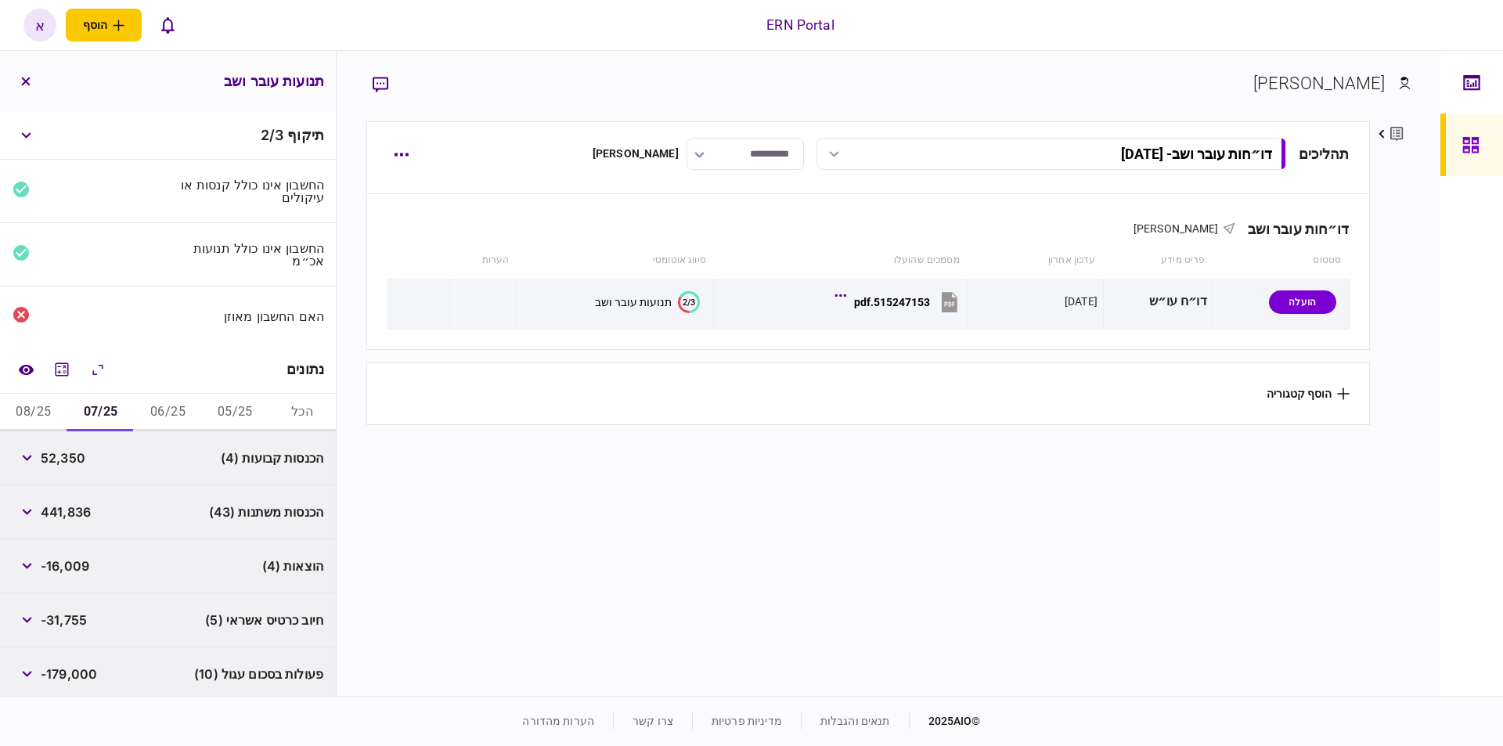
scroll to position [168, 0]
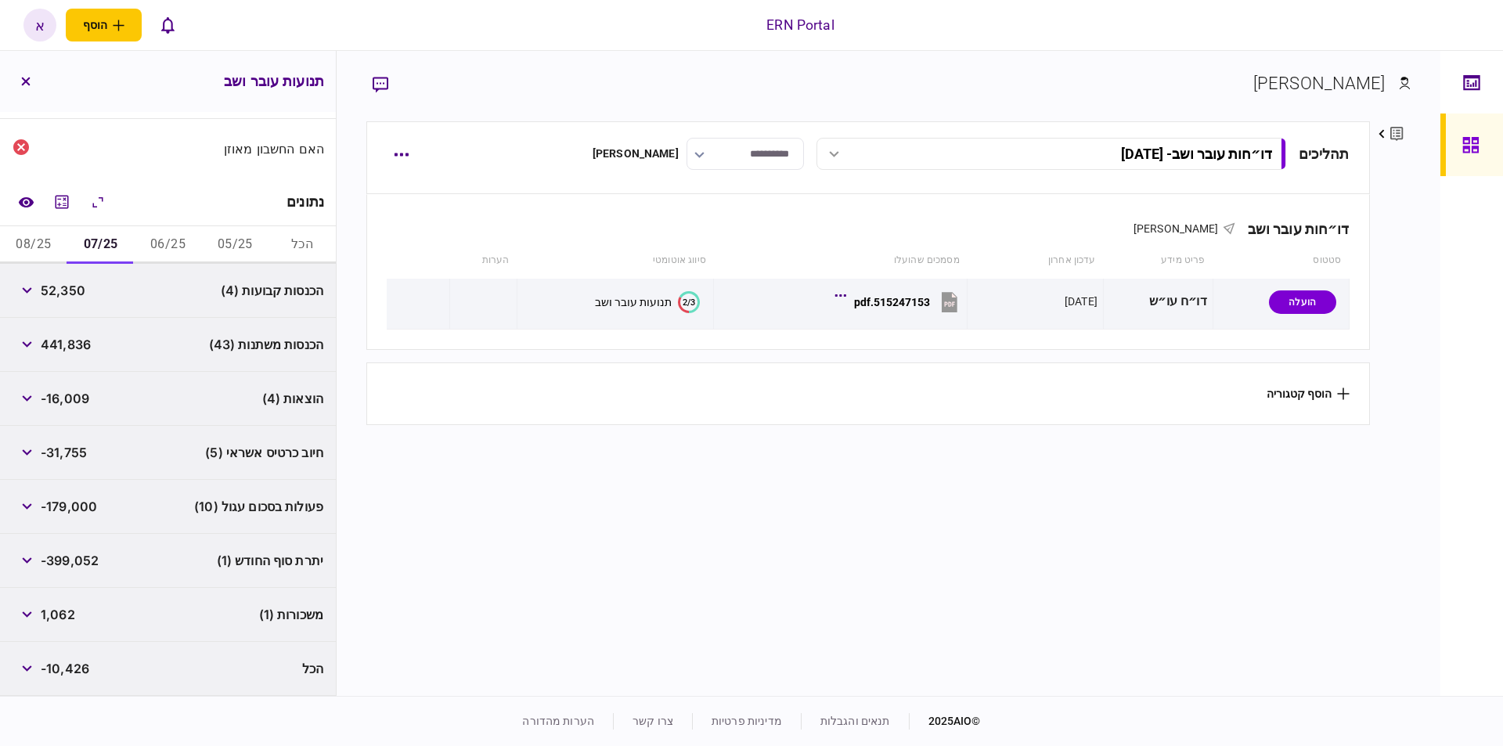
click at [406, 681] on section "**********" at bounding box center [867, 406] width 1003 height 571
click at [32, 506] on icon "button" at bounding box center [27, 506] width 10 height 6
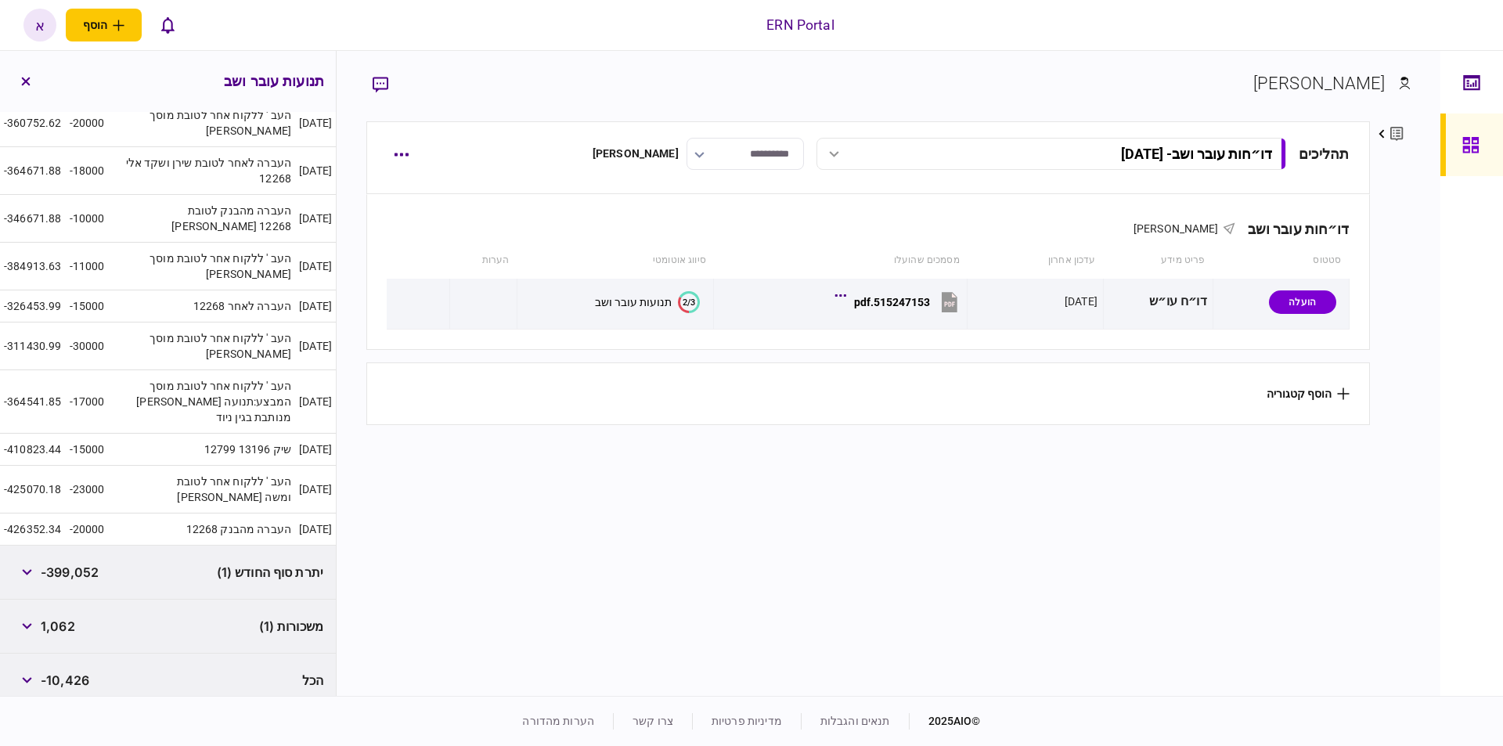
scroll to position [324, 0]
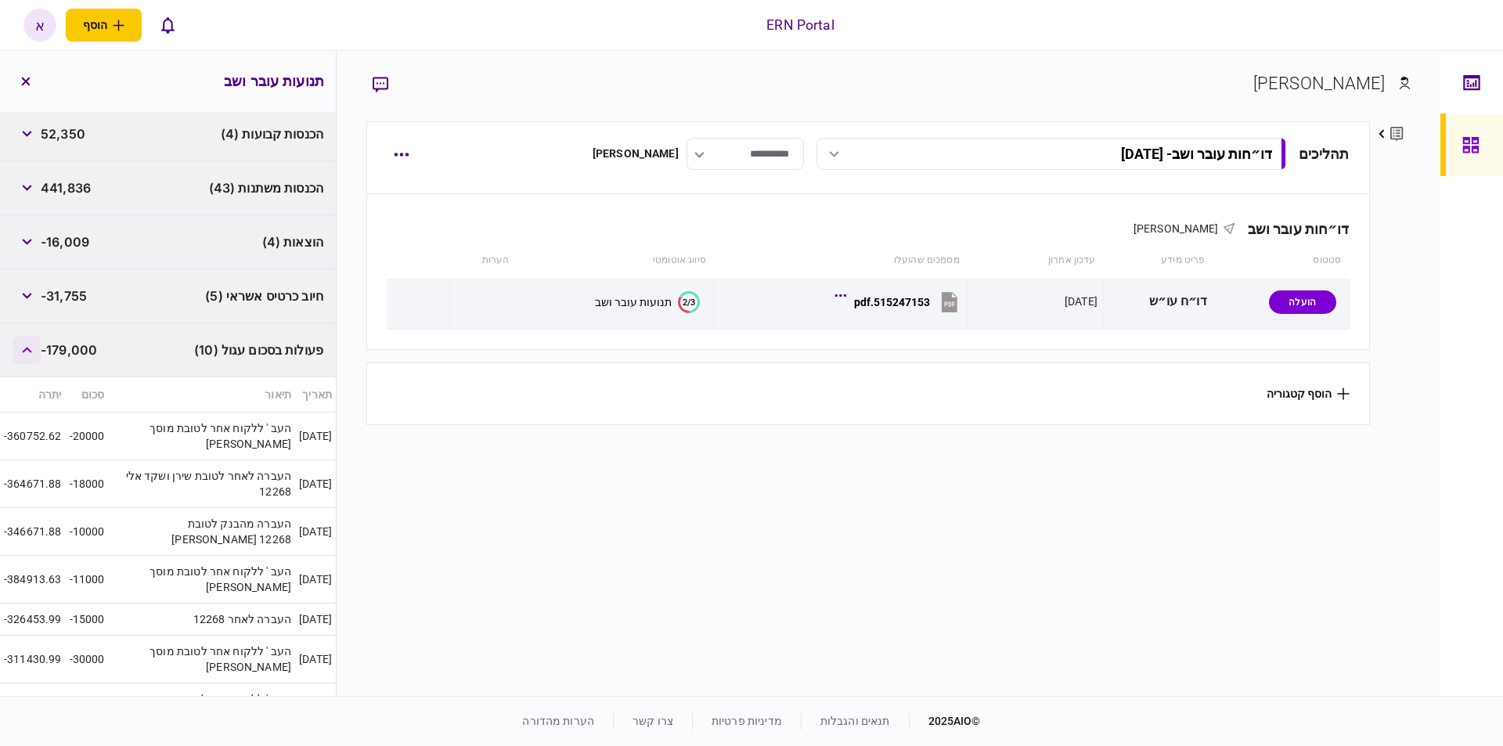
drag, startPoint x: 23, startPoint y: 358, endPoint x: 27, endPoint y: 351, distance: 8.1
click at [26, 352] on button "button" at bounding box center [27, 350] width 28 height 28
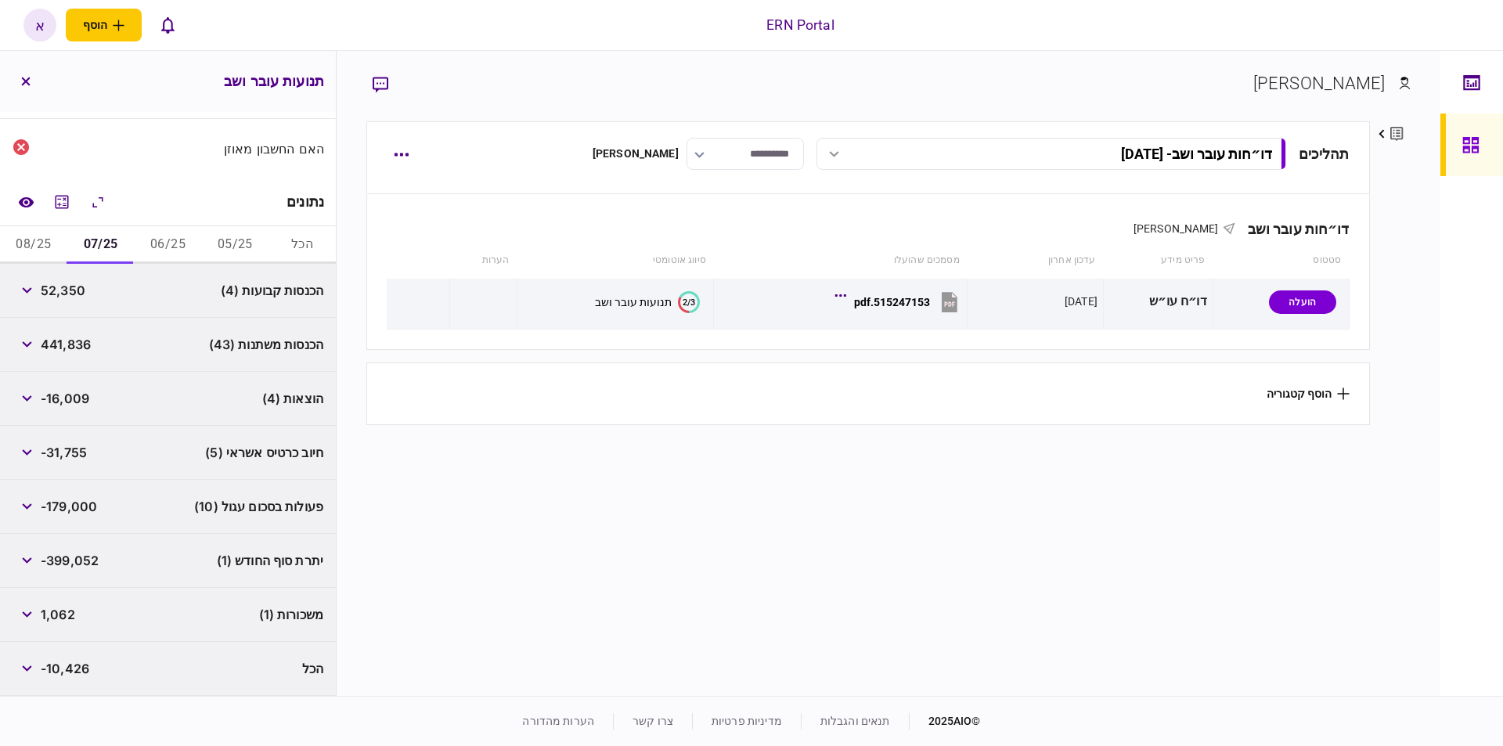
scroll to position [168, 0]
click at [38, 385] on button "button" at bounding box center [27, 398] width 28 height 28
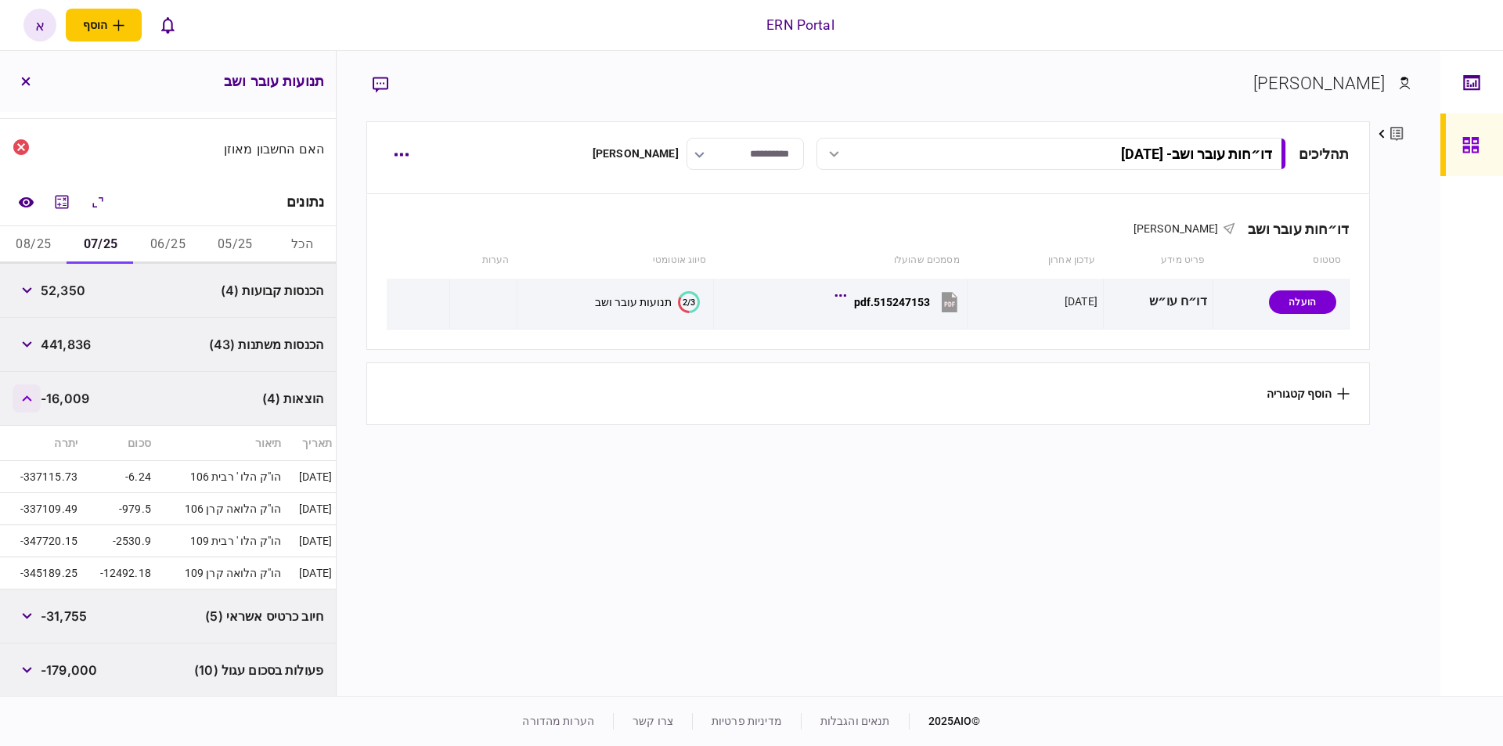
click at [22, 391] on button "button" at bounding box center [27, 398] width 28 height 28
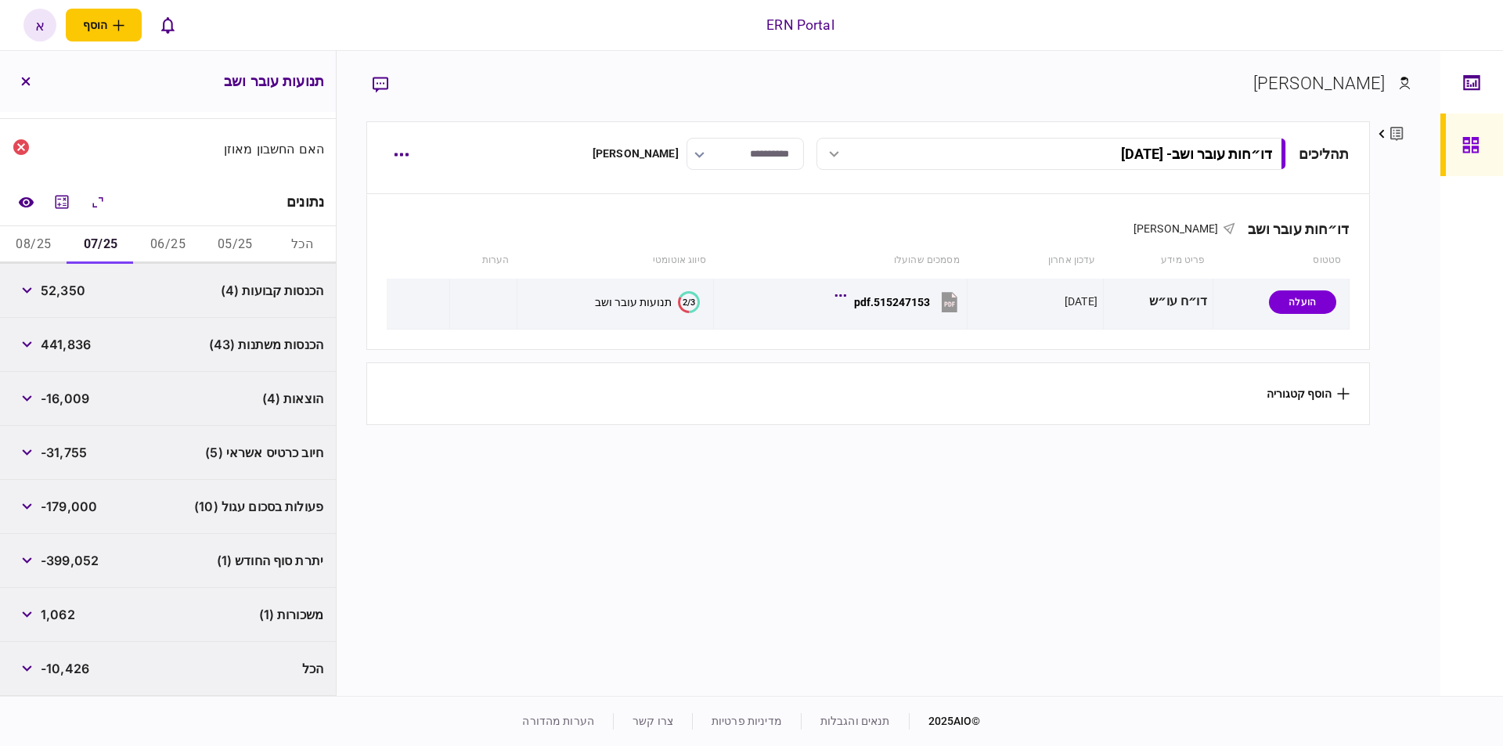
click at [419, 688] on div "אופיר בן אור פרטים ערוך שם פרטי אופיר שם משפחה בן אור דוא״ל [EMAIL_ADDRESS][DOM…" at bounding box center [889, 373] width 1104 height 645
click at [38, 251] on button "08/25" at bounding box center [33, 245] width 67 height 38
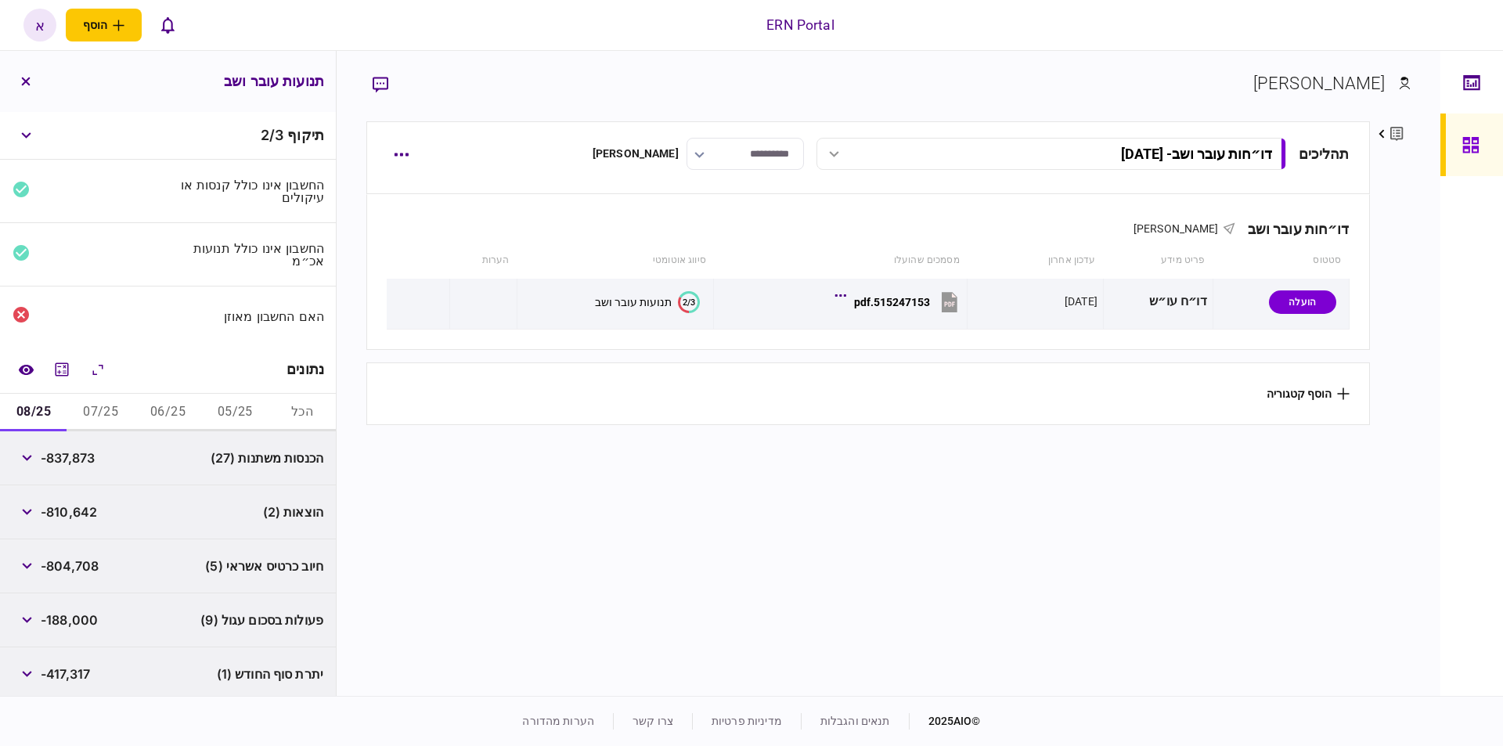
scroll to position [60, 0]
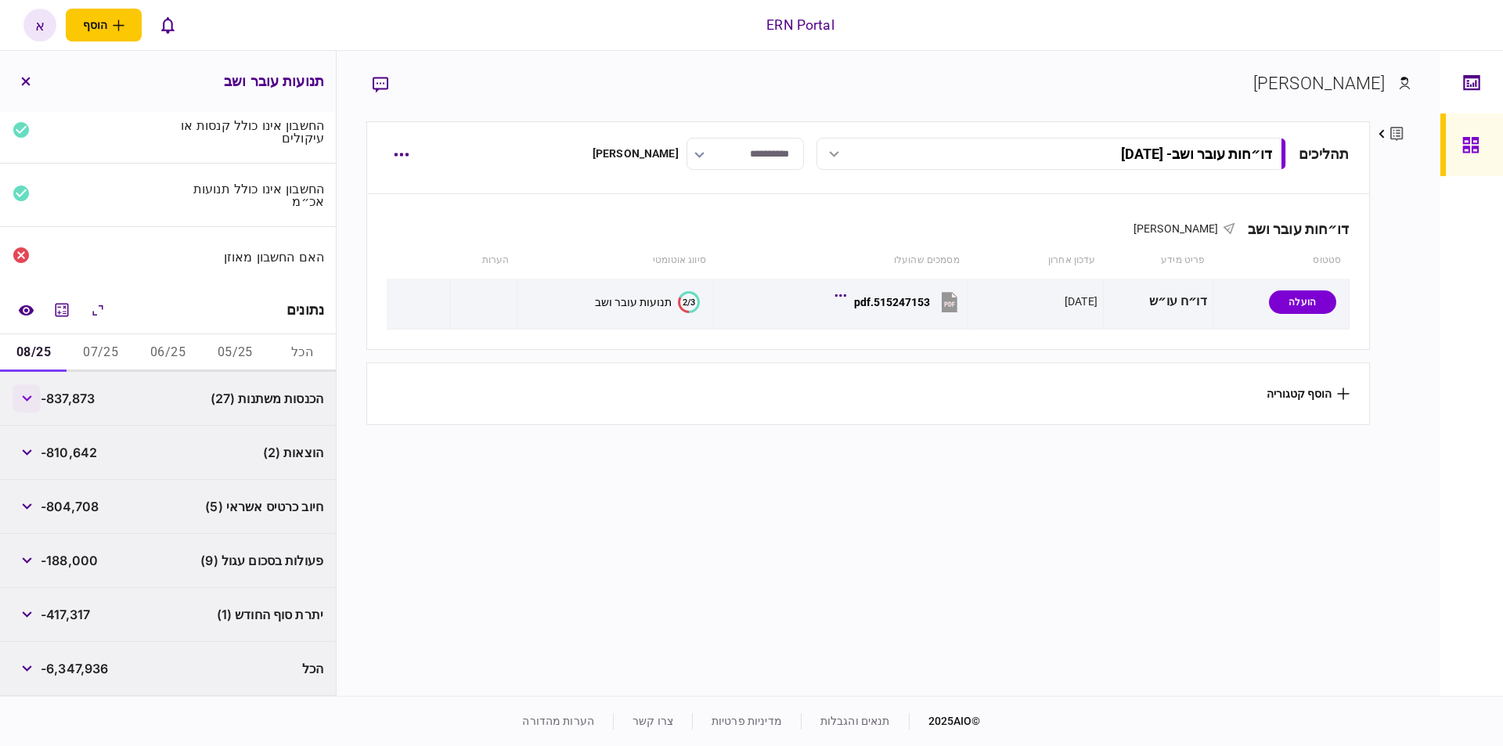
click at [32, 402] on button "button" at bounding box center [27, 398] width 28 height 28
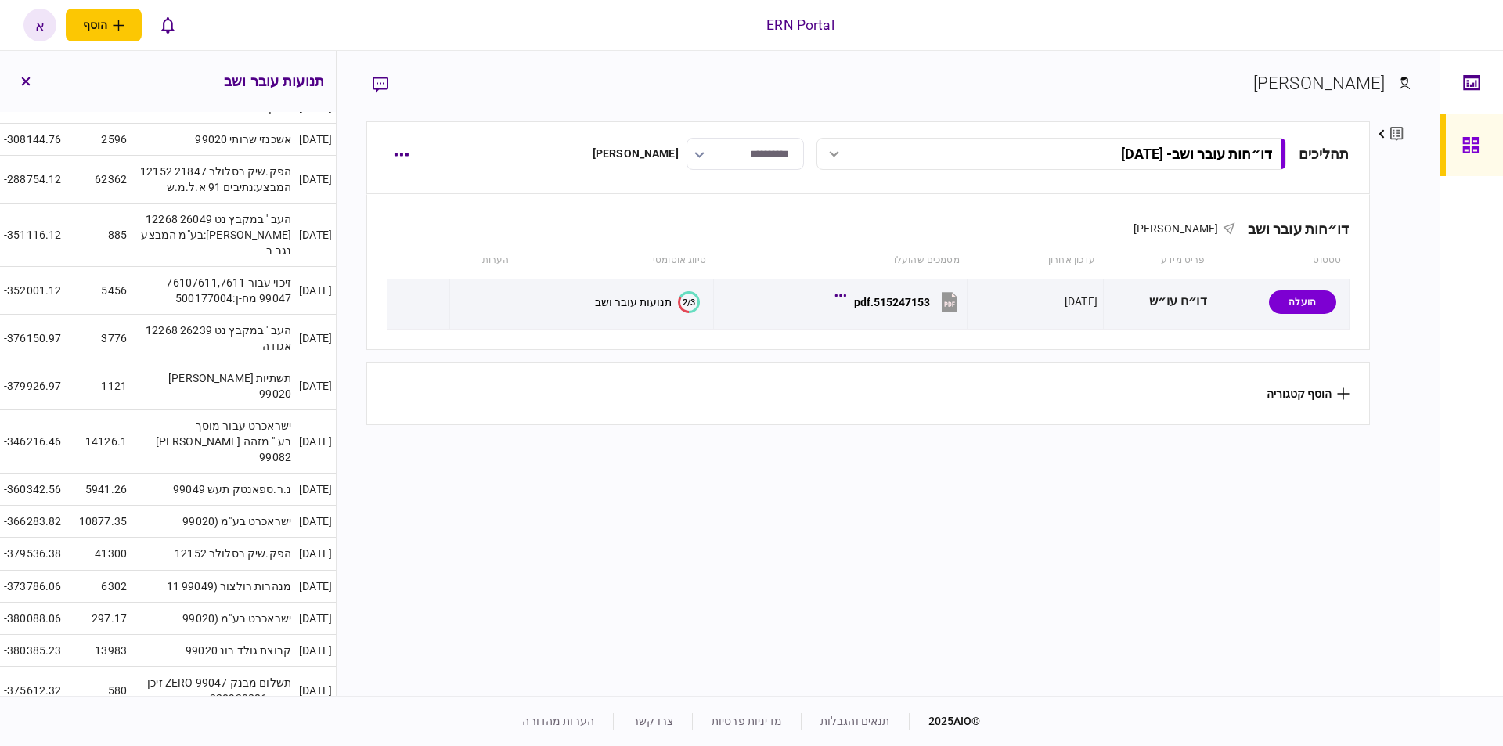
scroll to position [921, 0]
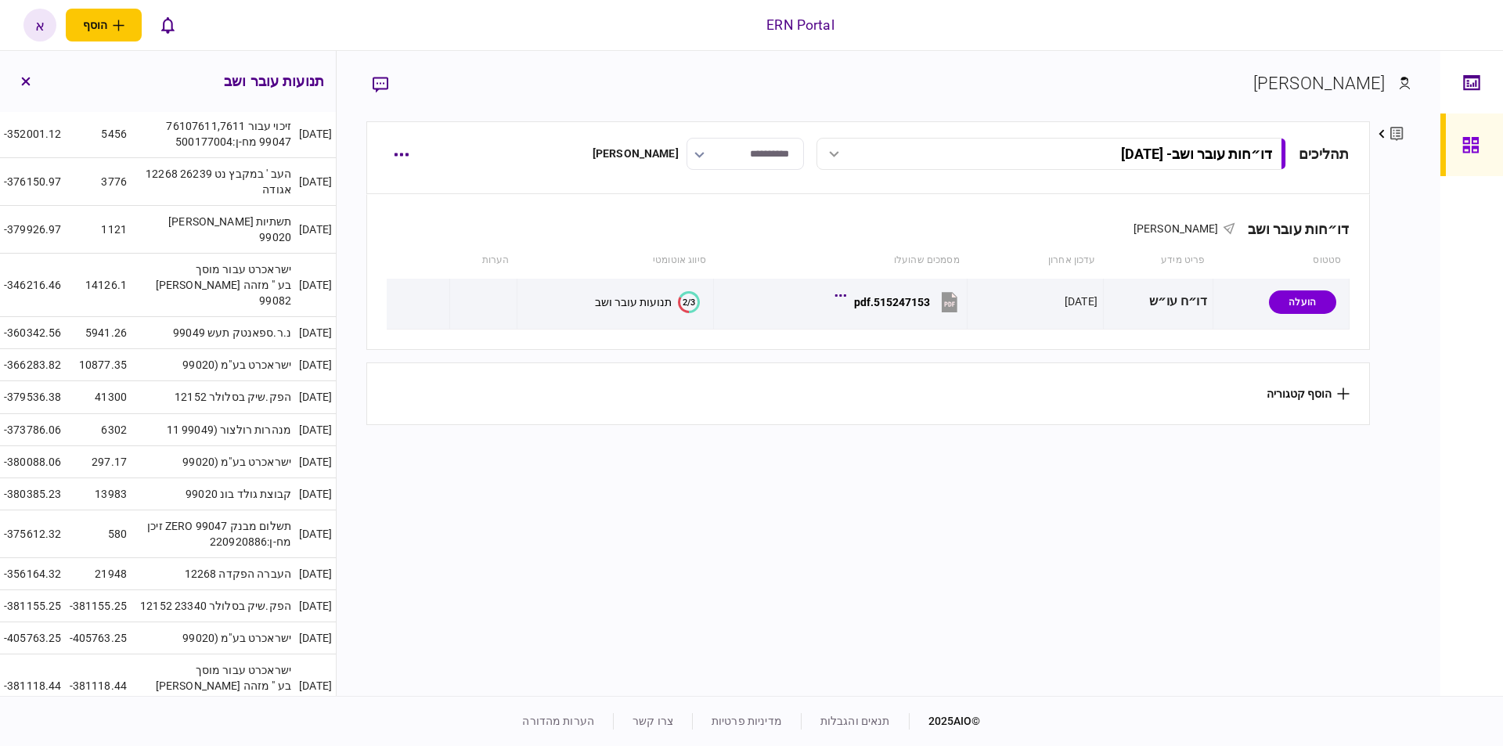
click at [641, 678] on section "**********" at bounding box center [867, 406] width 1003 height 571
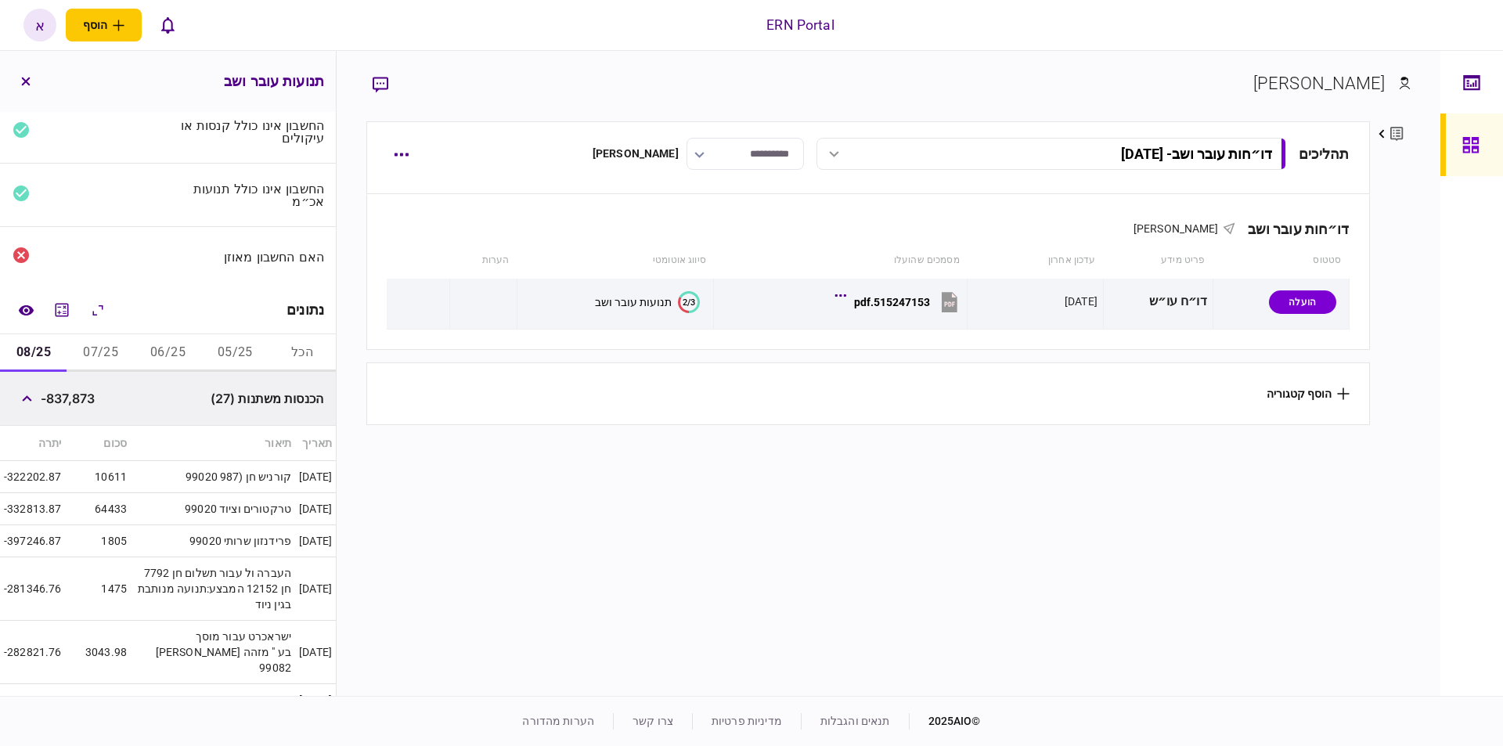
scroll to position [0, 0]
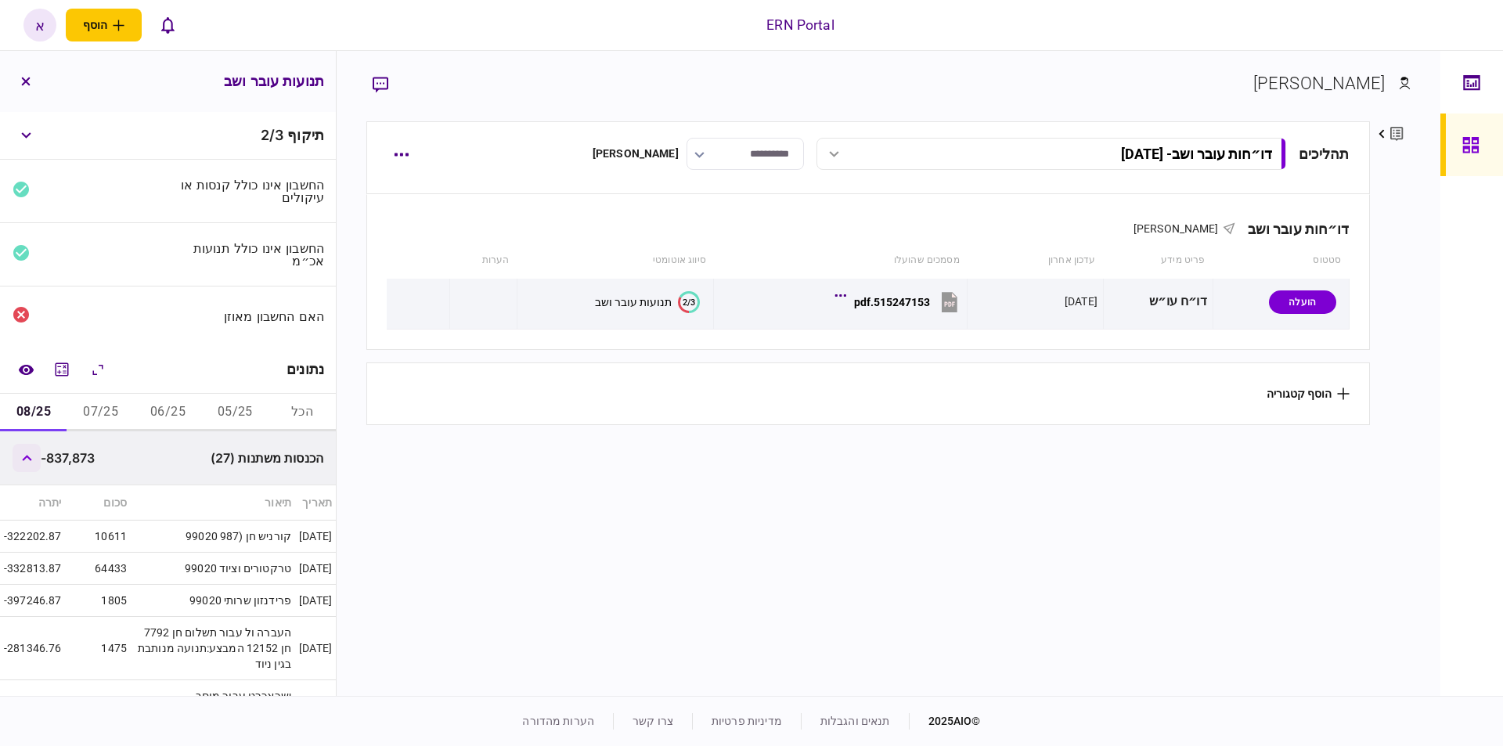
click at [23, 462] on button "button" at bounding box center [27, 458] width 28 height 28
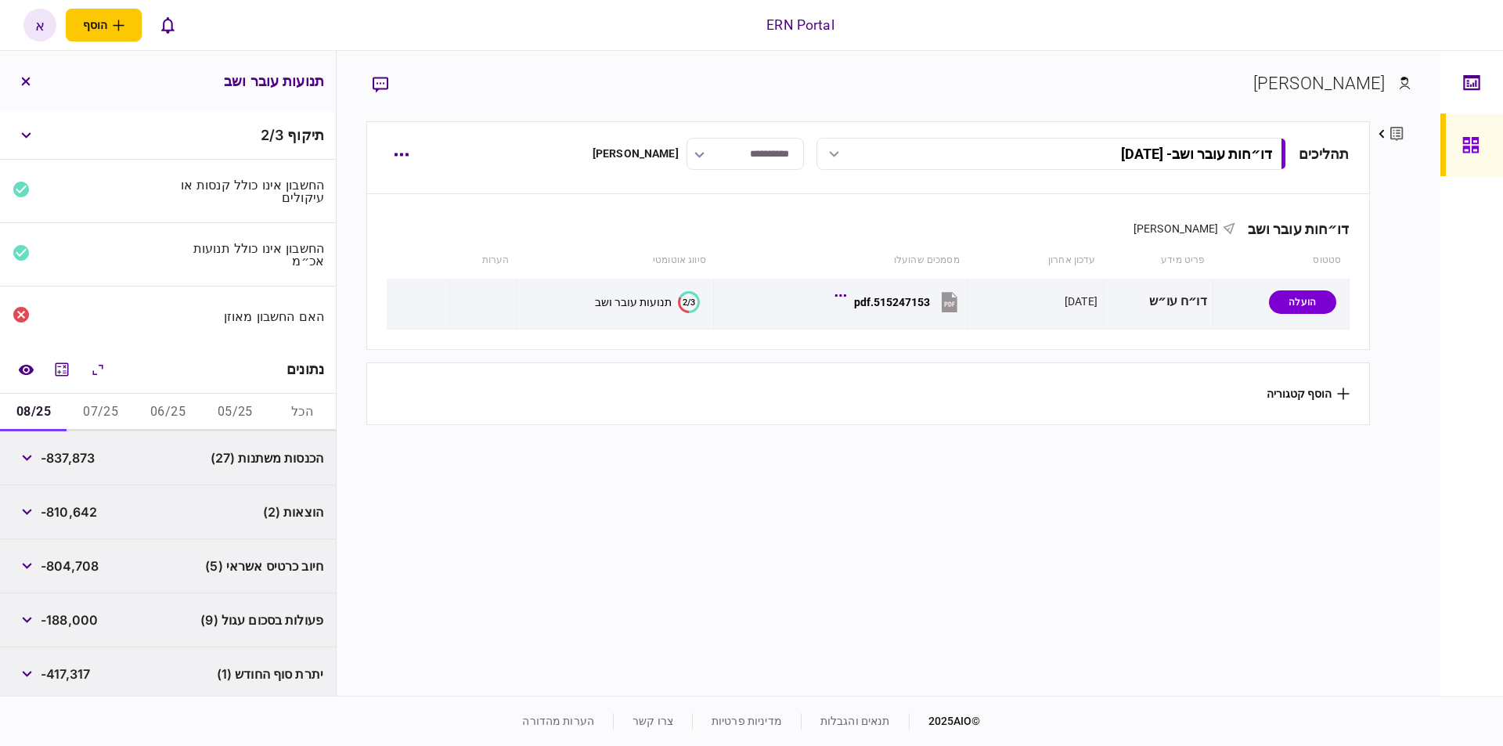
scroll to position [60, 0]
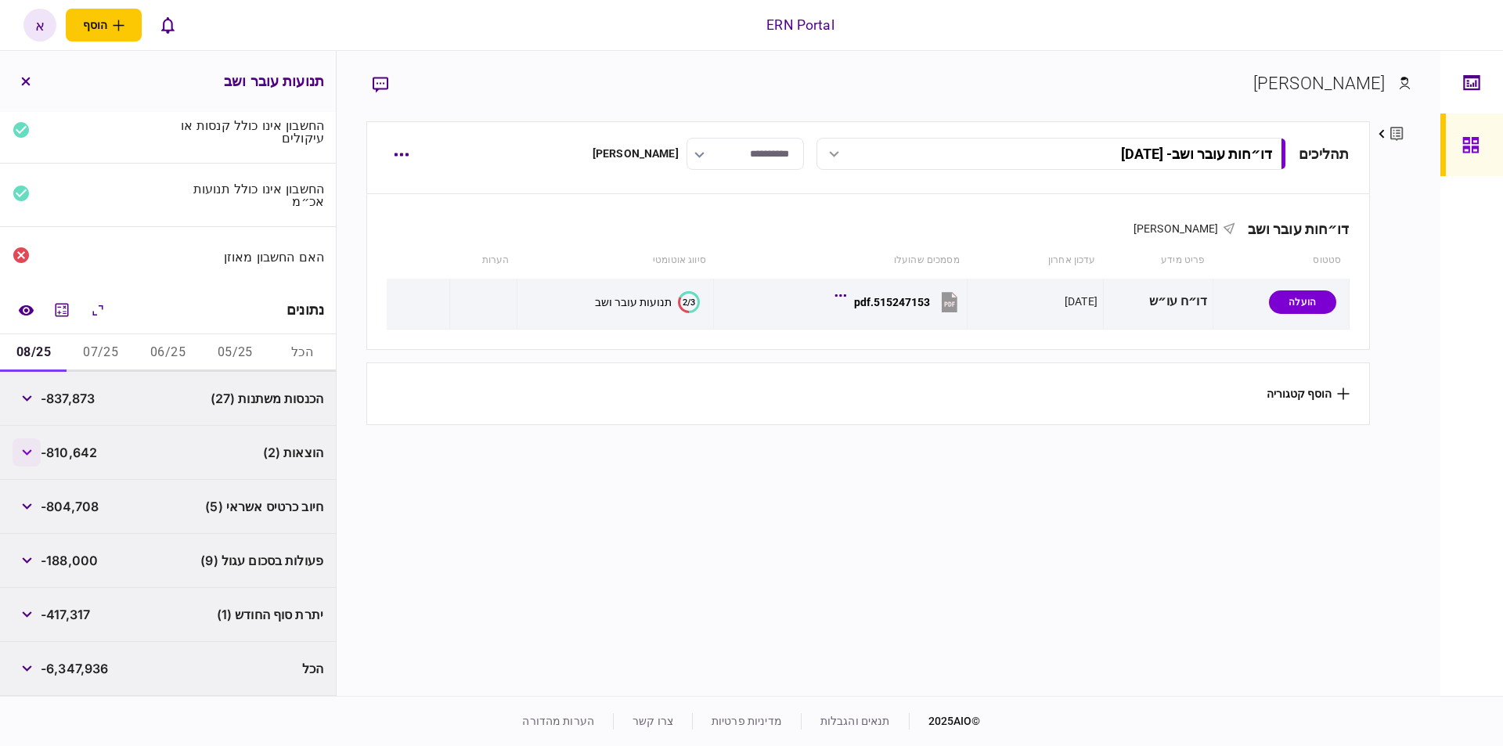
click at [31, 460] on button "button" at bounding box center [27, 452] width 28 height 28
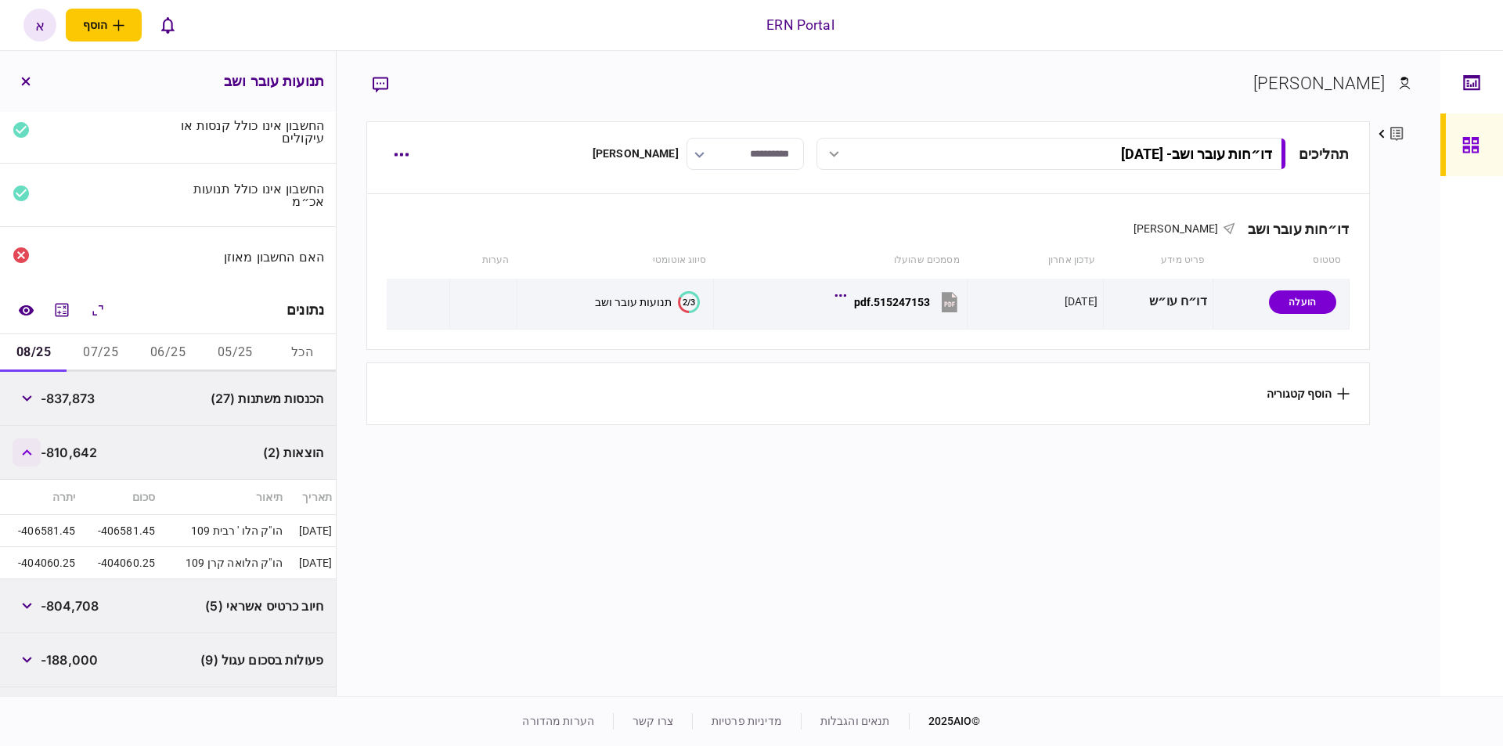
click at [23, 453] on button "button" at bounding box center [27, 452] width 28 height 28
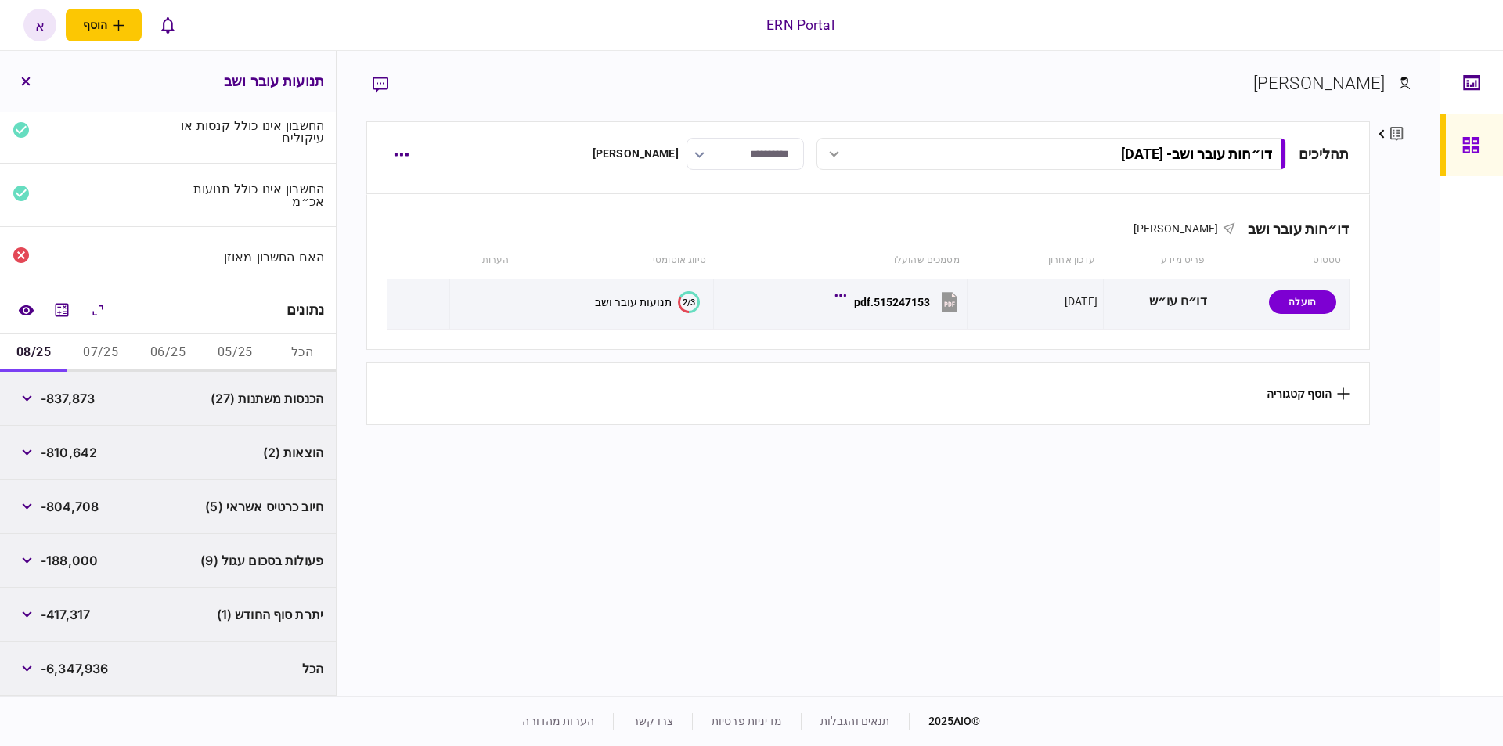
click at [393, 535] on section "**********" at bounding box center [867, 406] width 1003 height 571
click at [18, 504] on button "button" at bounding box center [27, 507] width 28 height 28
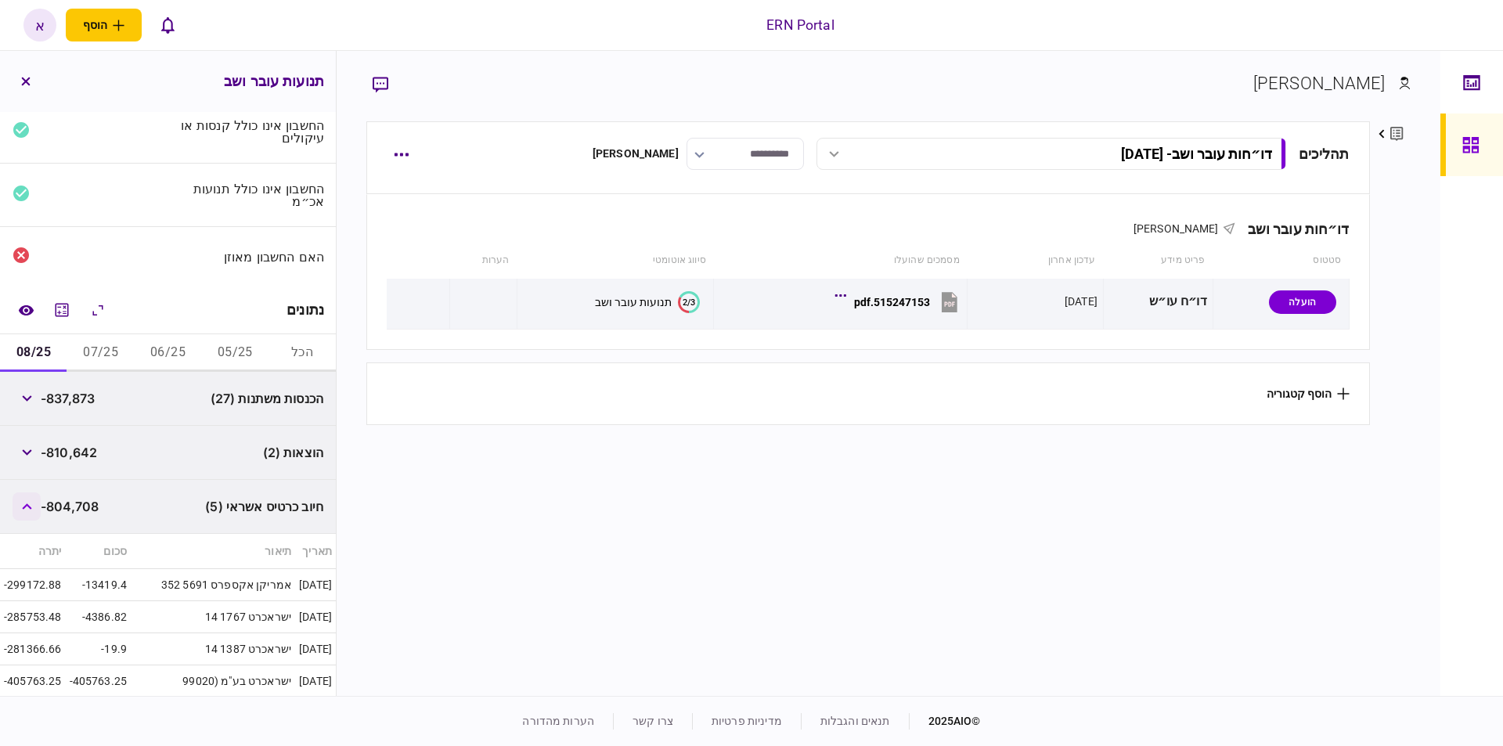
click at [18, 504] on button "button" at bounding box center [27, 507] width 28 height 28
